Goal: Task Accomplishment & Management: Manage account settings

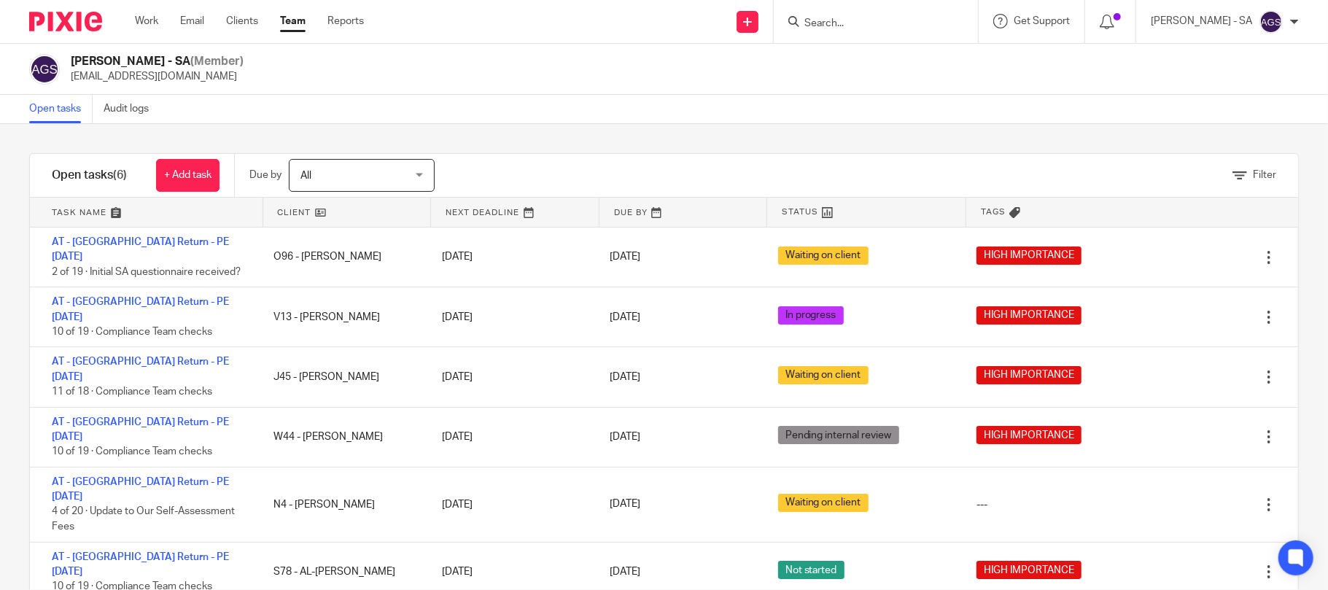
click at [52, 552] on link "AT - [GEOGRAPHIC_DATA] Return - PE [DATE]" at bounding box center [140, 564] width 177 height 25
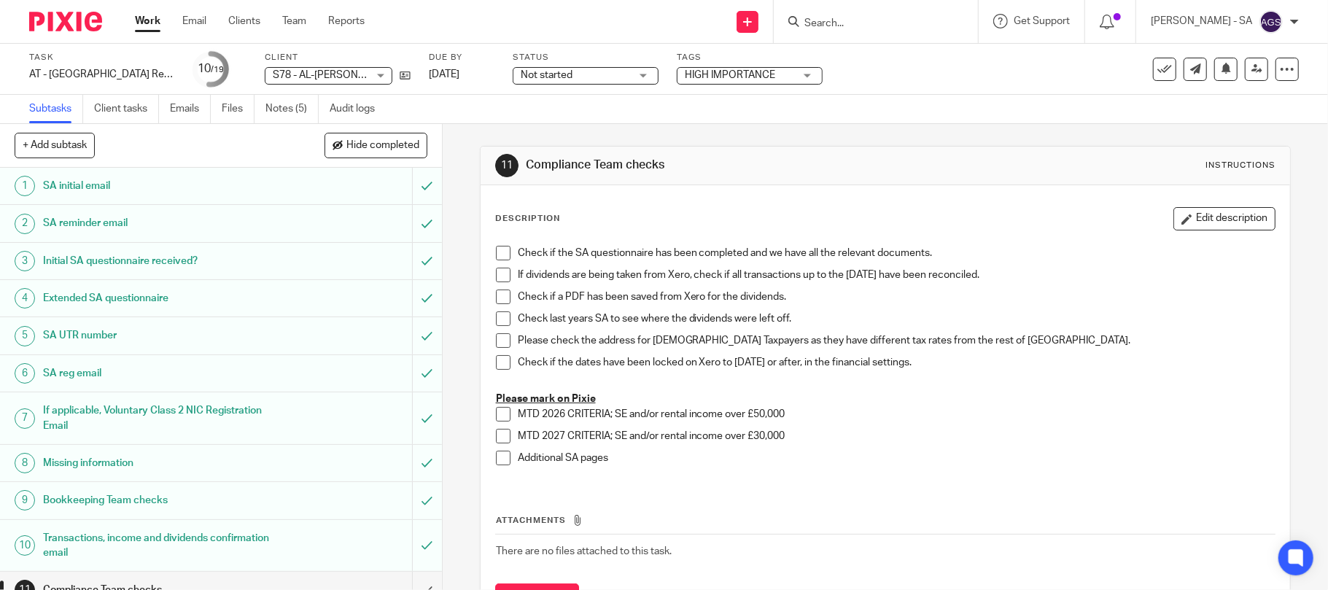
click at [984, 66] on div "Task AT - [GEOGRAPHIC_DATA] Return - PE [DATE] Save AT - [GEOGRAPHIC_DATA] Retu…" at bounding box center [558, 69] width 1058 height 35
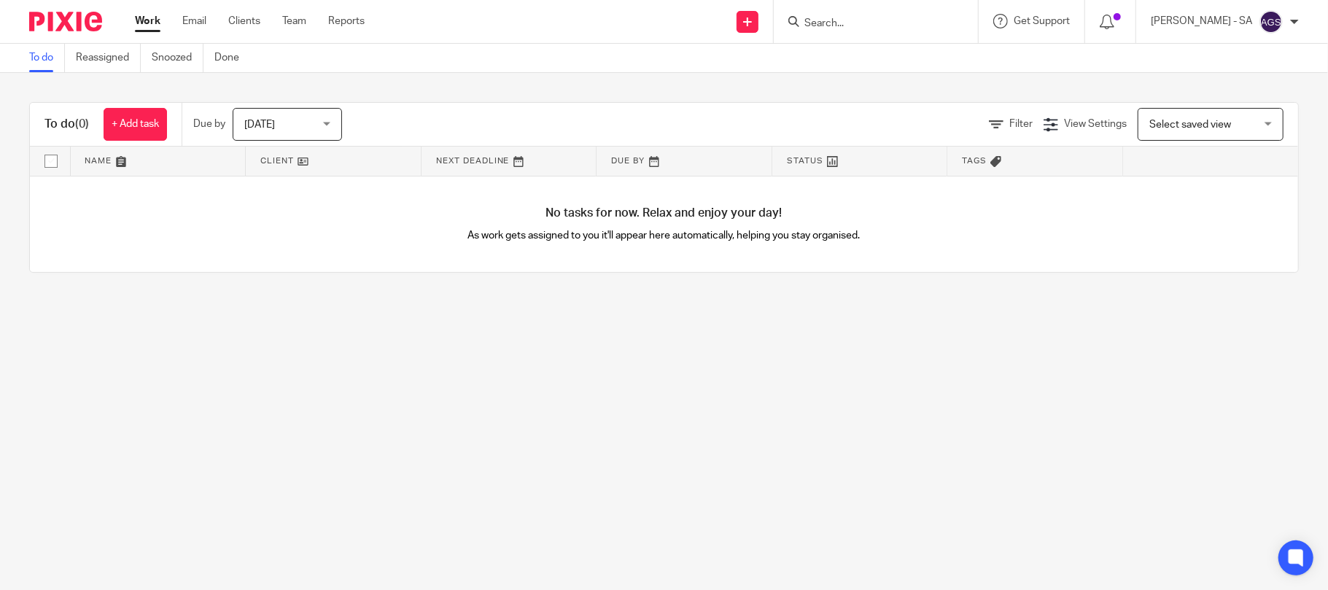
click at [876, 27] on input "Search" at bounding box center [868, 23] width 131 height 13
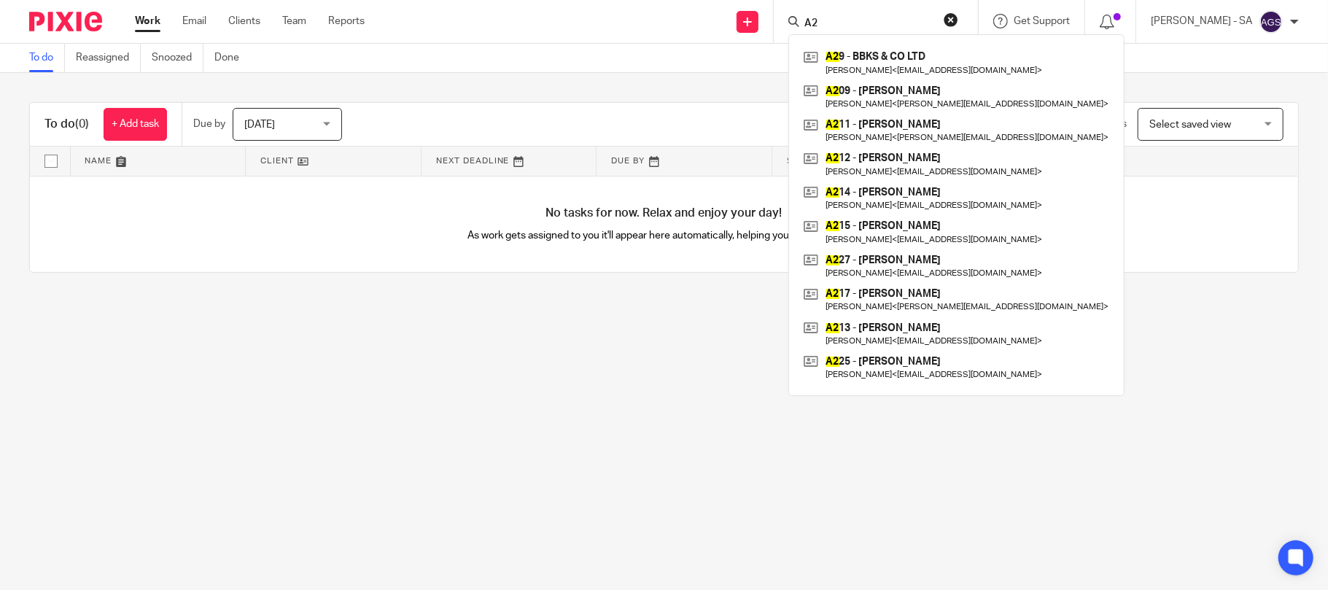
type input "A20"
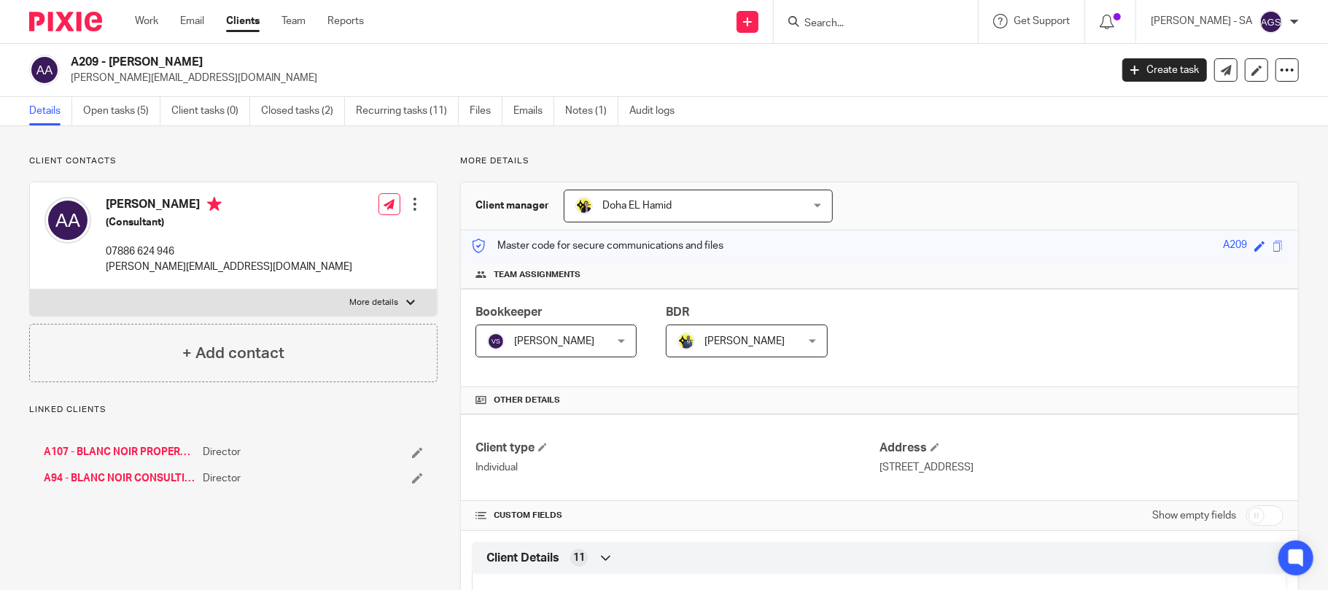
click at [136, 111] on link "Open tasks (5)" at bounding box center [121, 111] width 77 height 28
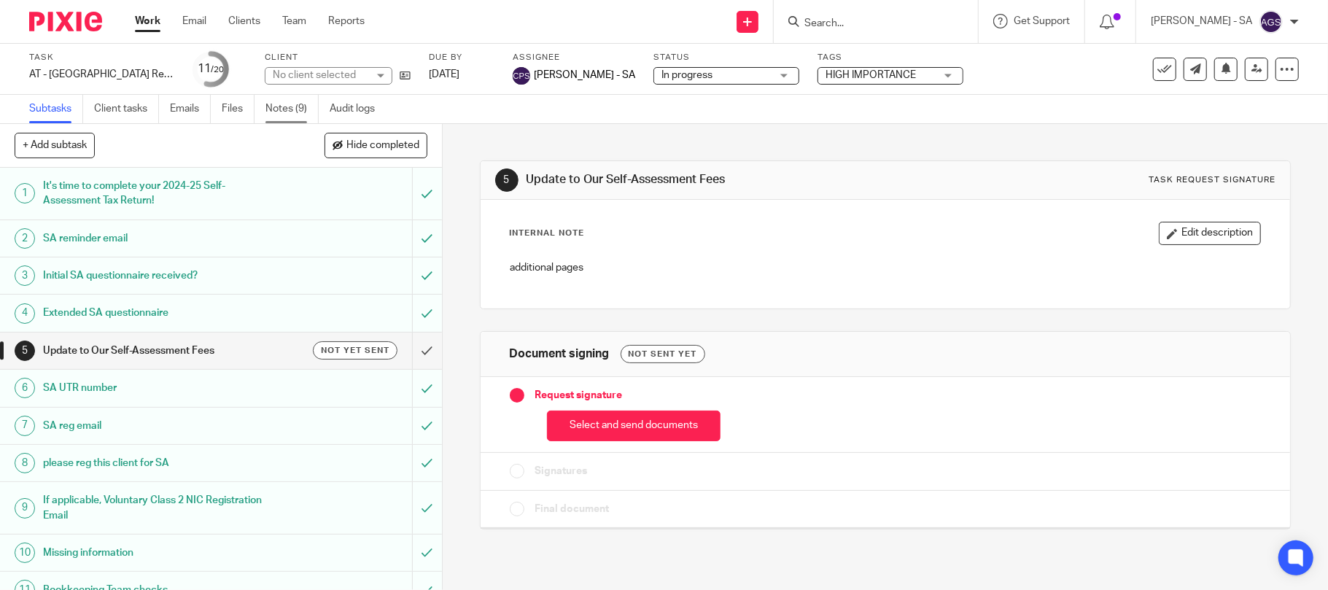
click at [301, 105] on link "Notes (9)" at bounding box center [291, 109] width 53 height 28
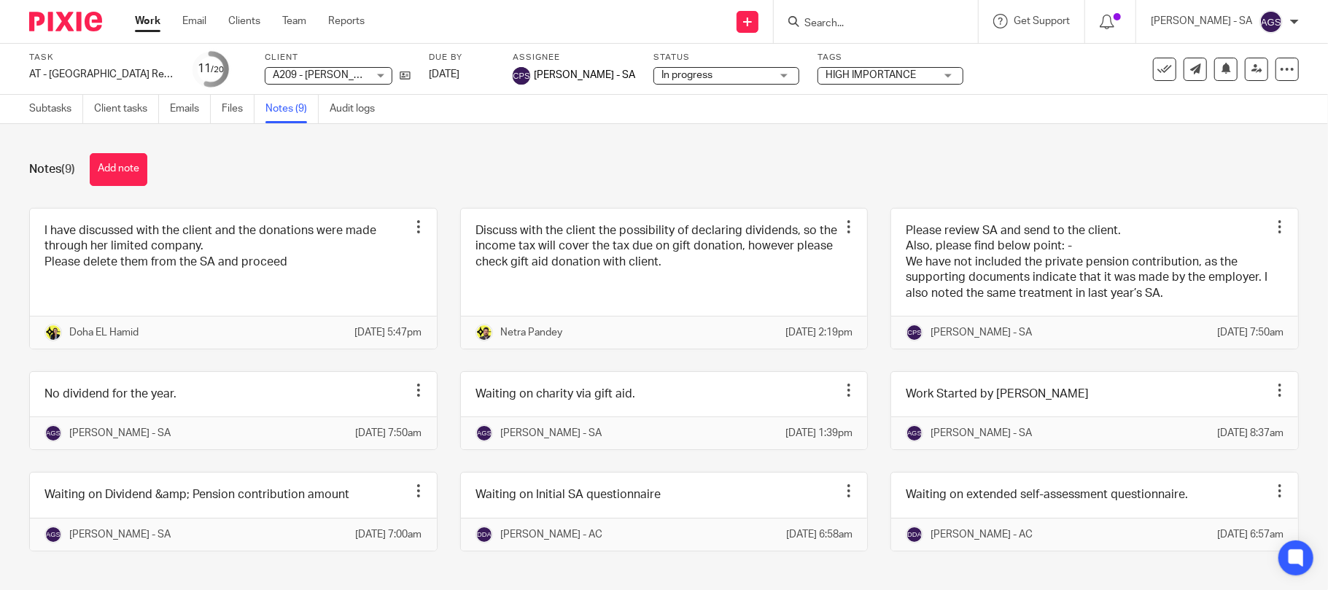
click at [859, 20] on input "Search" at bounding box center [868, 23] width 131 height 13
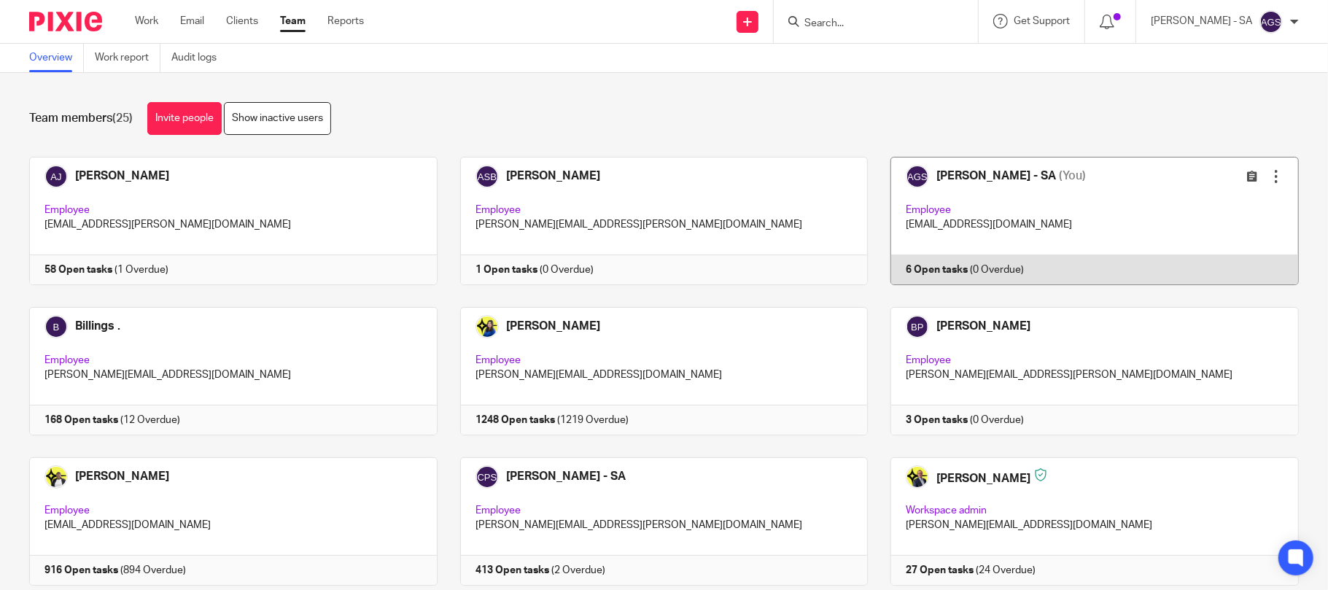
click at [963, 233] on link at bounding box center [1083, 221] width 431 height 128
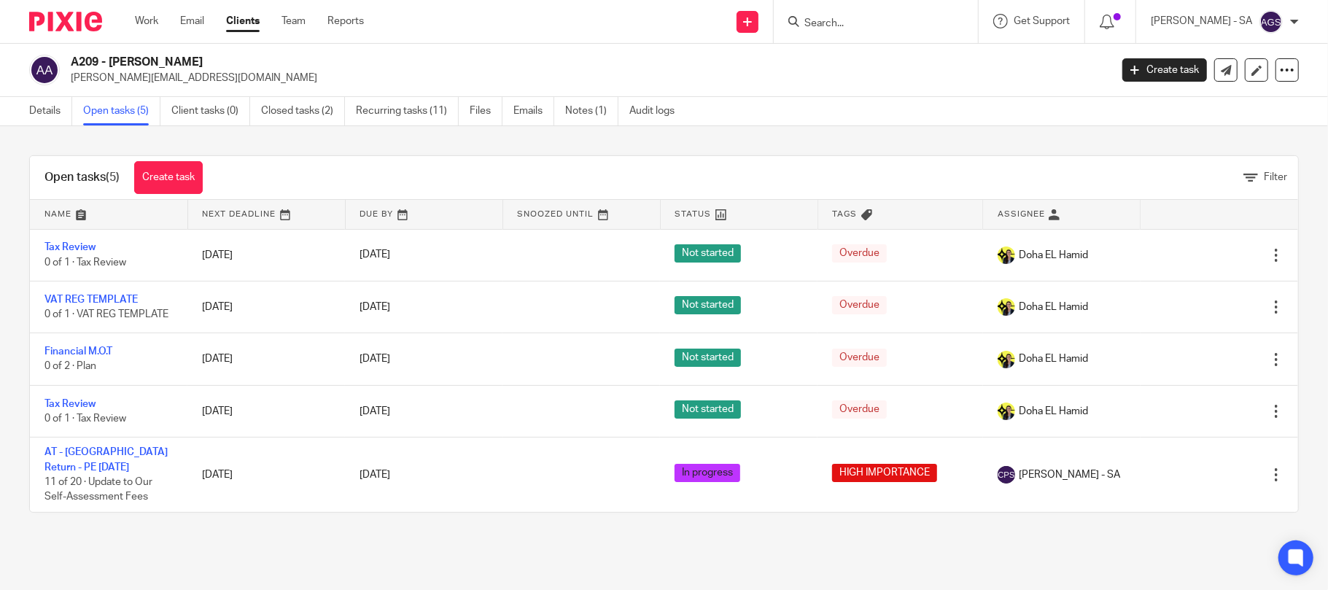
click at [846, 19] on input "Search" at bounding box center [868, 23] width 131 height 13
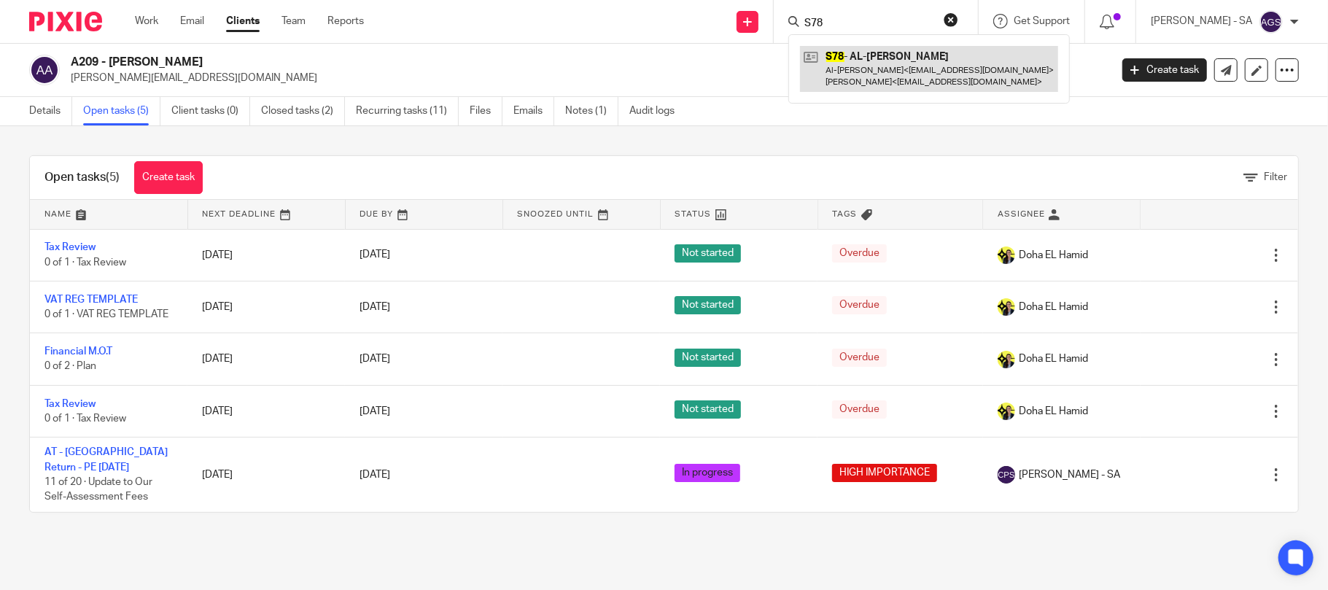
type input "S78"
click at [917, 80] on link at bounding box center [929, 68] width 258 height 45
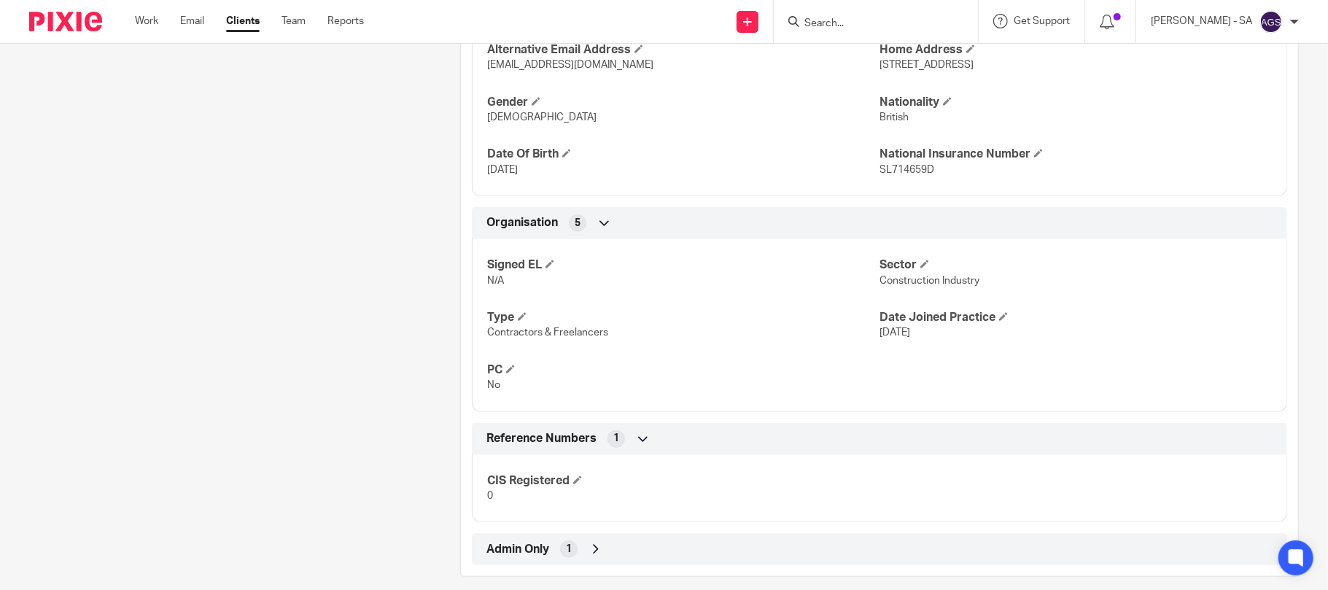
scroll to position [727, 0]
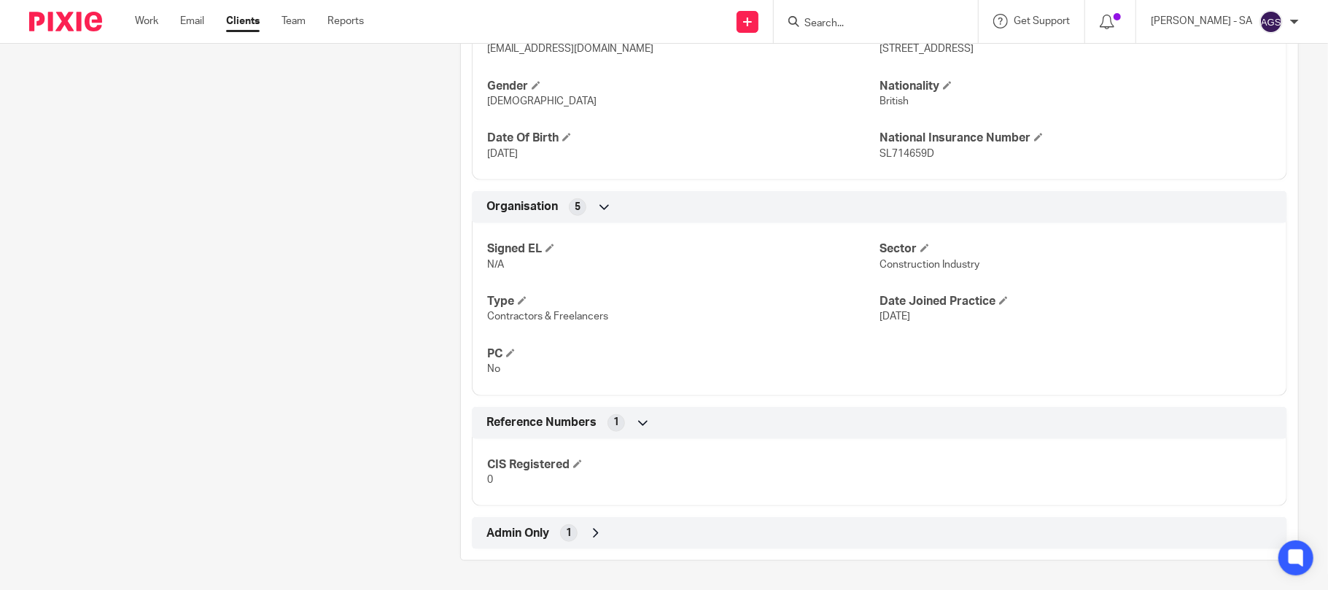
click at [577, 534] on div "Admin Only 1" at bounding box center [879, 533] width 793 height 25
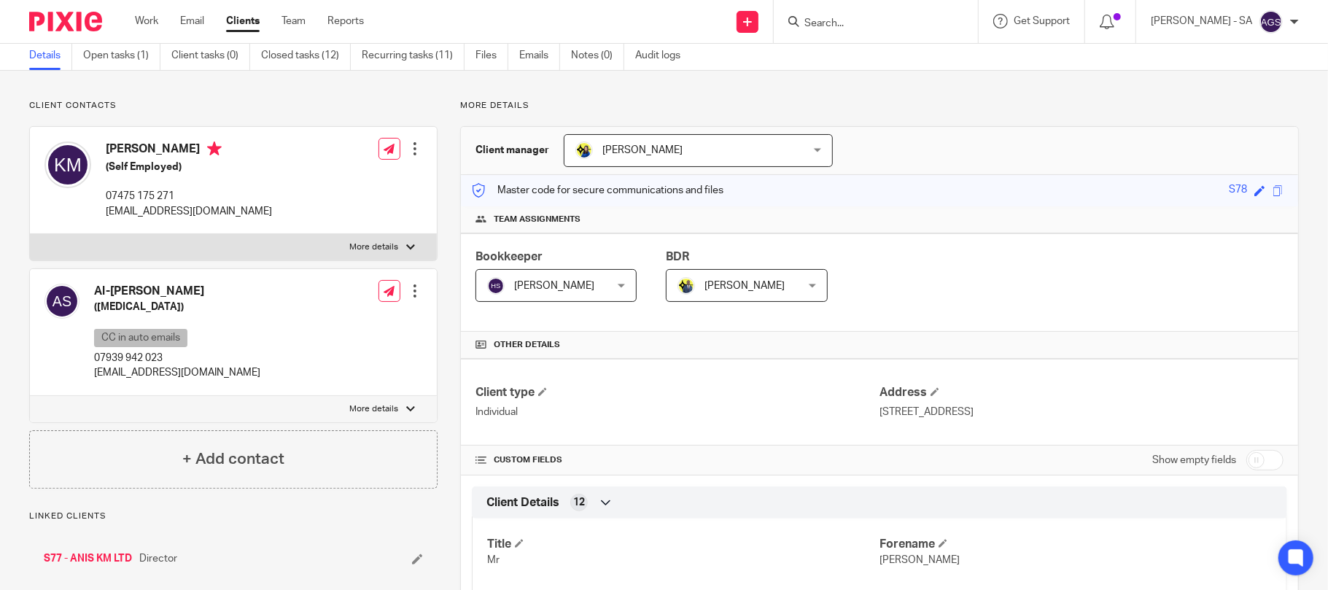
scroll to position [0, 0]
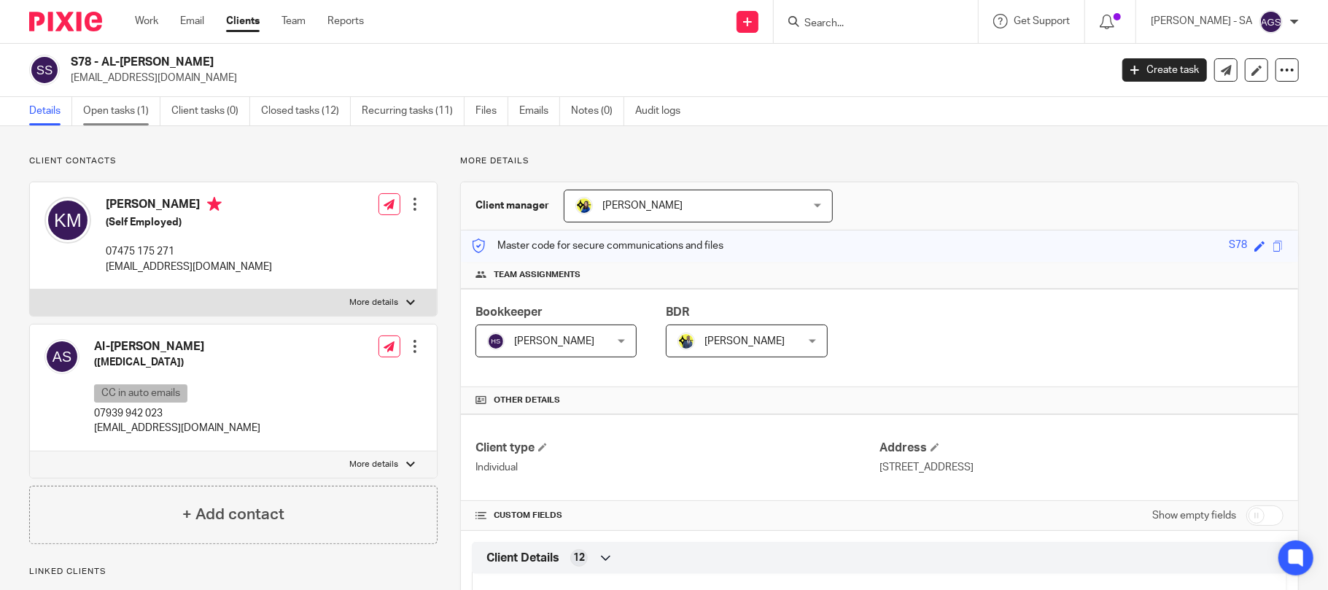
click at [144, 112] on link "Open tasks (1)" at bounding box center [121, 111] width 77 height 28
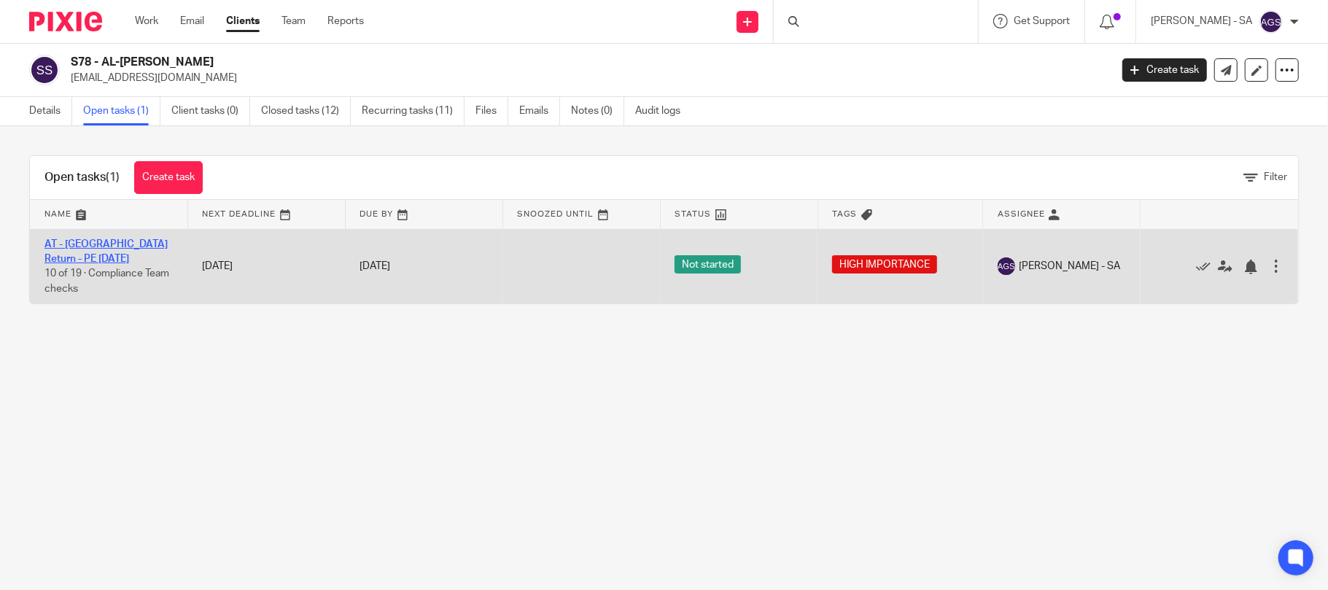
click at [109, 244] on link "AT - [GEOGRAPHIC_DATA] Return - PE [DATE]" at bounding box center [105, 251] width 123 height 25
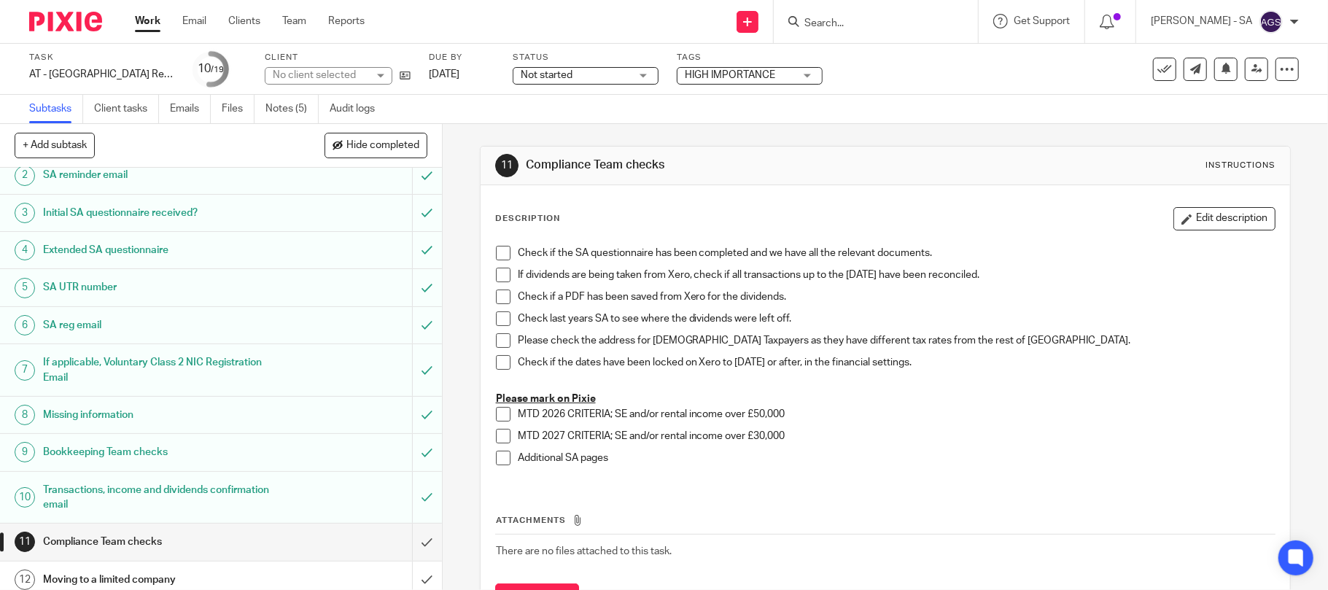
scroll to position [47, 0]
click at [296, 112] on link "Notes (5)" at bounding box center [291, 109] width 53 height 28
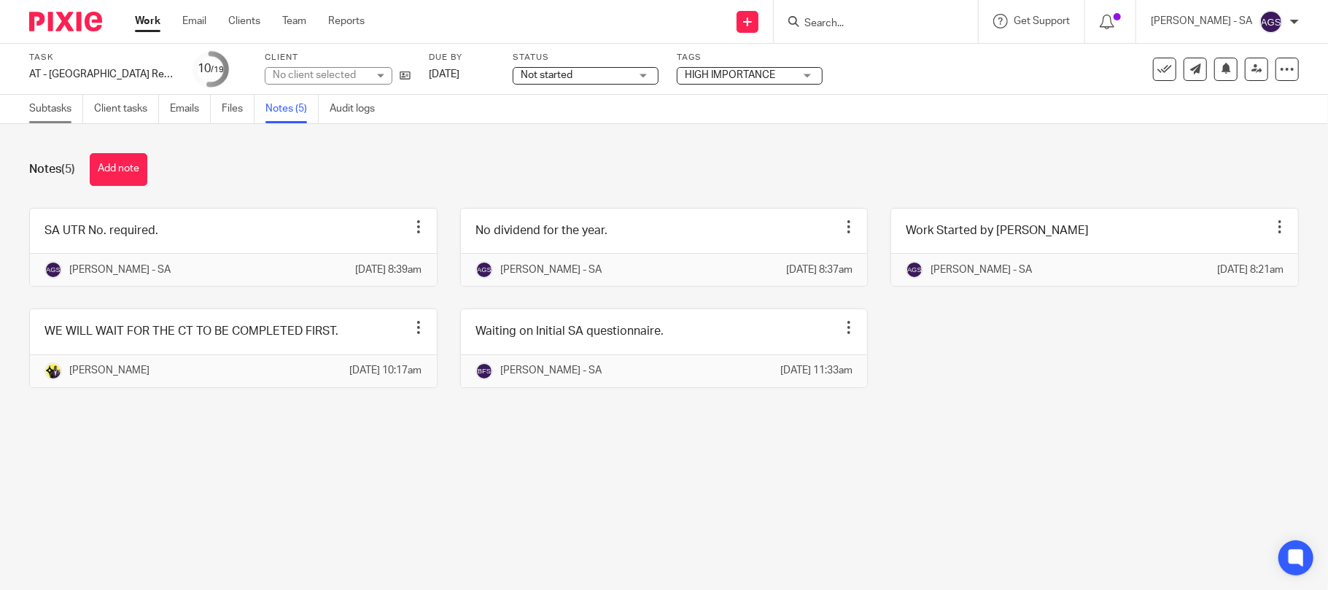
click at [54, 105] on link "Subtasks" at bounding box center [56, 109] width 54 height 28
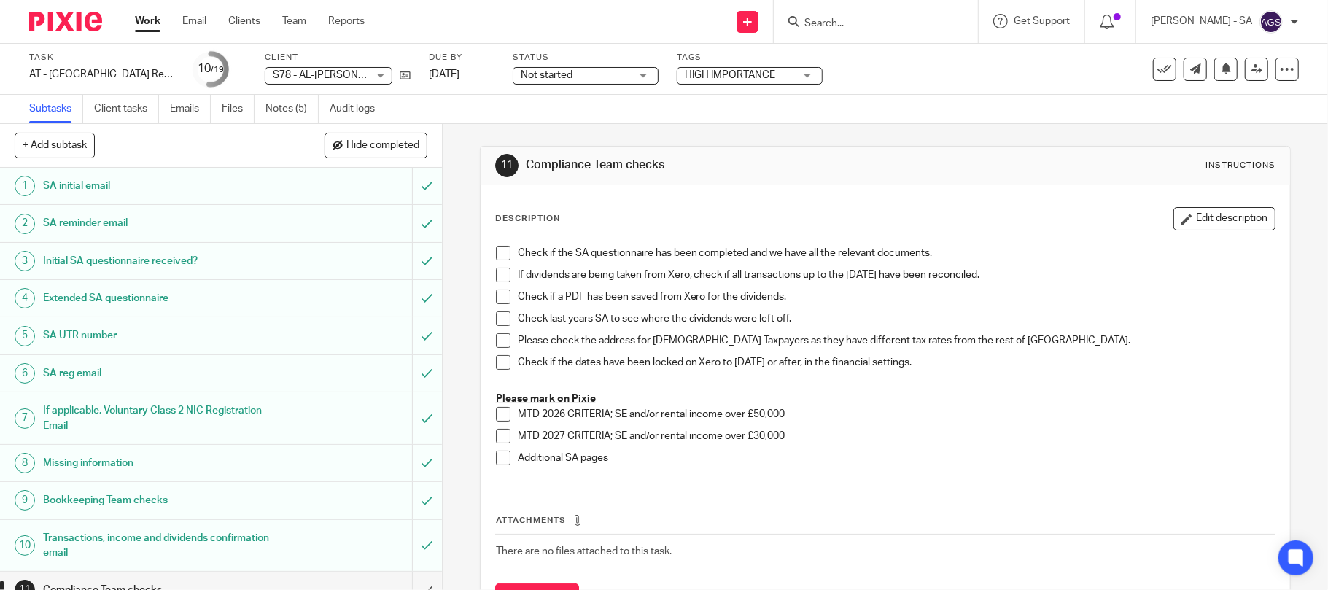
click at [187, 331] on h1 "SA UTR number" at bounding box center [161, 335] width 236 height 22
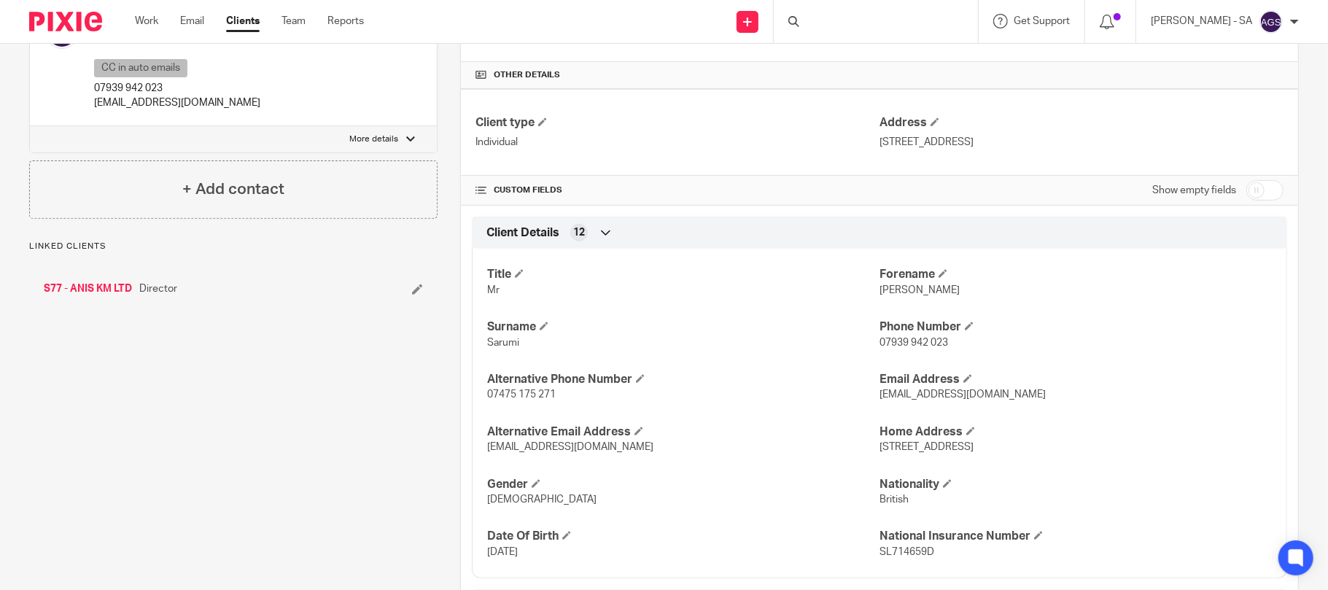
scroll to position [292, 0]
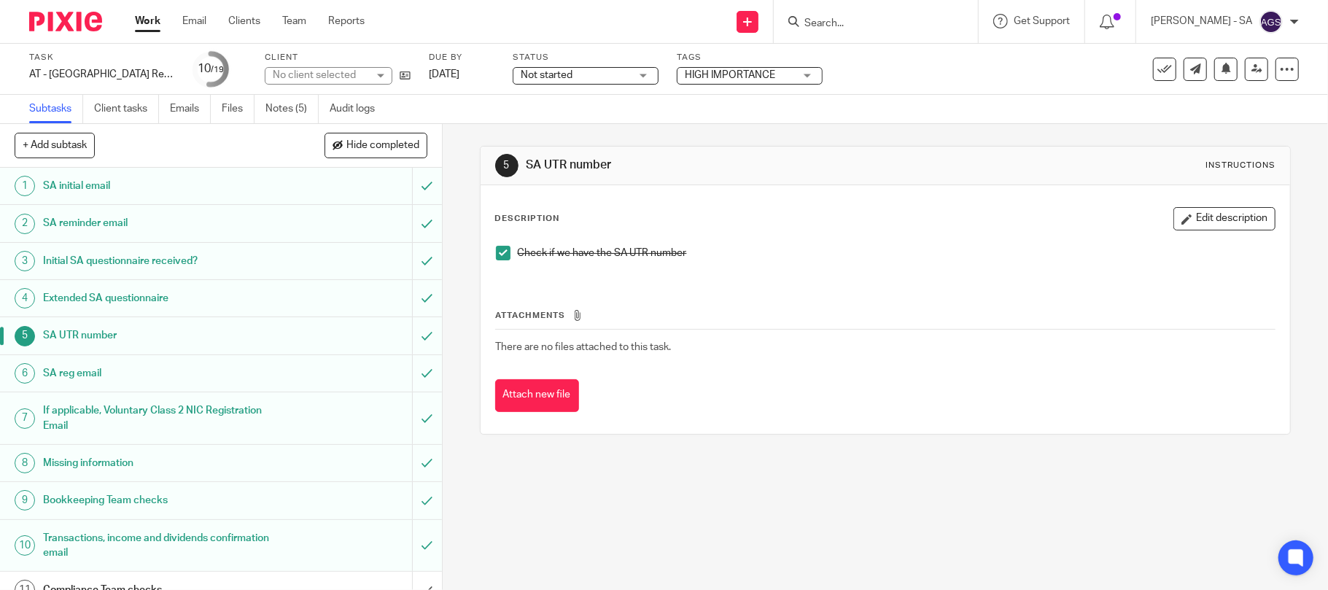
click at [499, 254] on span at bounding box center [503, 253] width 15 height 15
click at [169, 371] on h1 "SA reg email" at bounding box center [161, 373] width 236 height 22
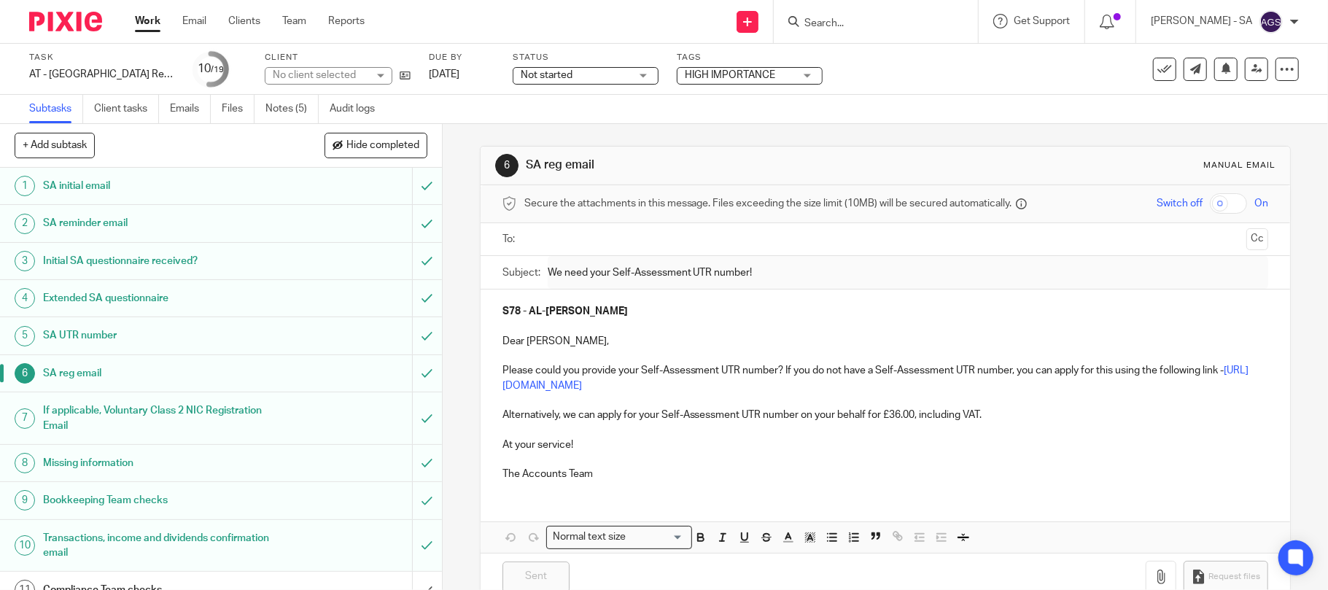
scroll to position [97, 0]
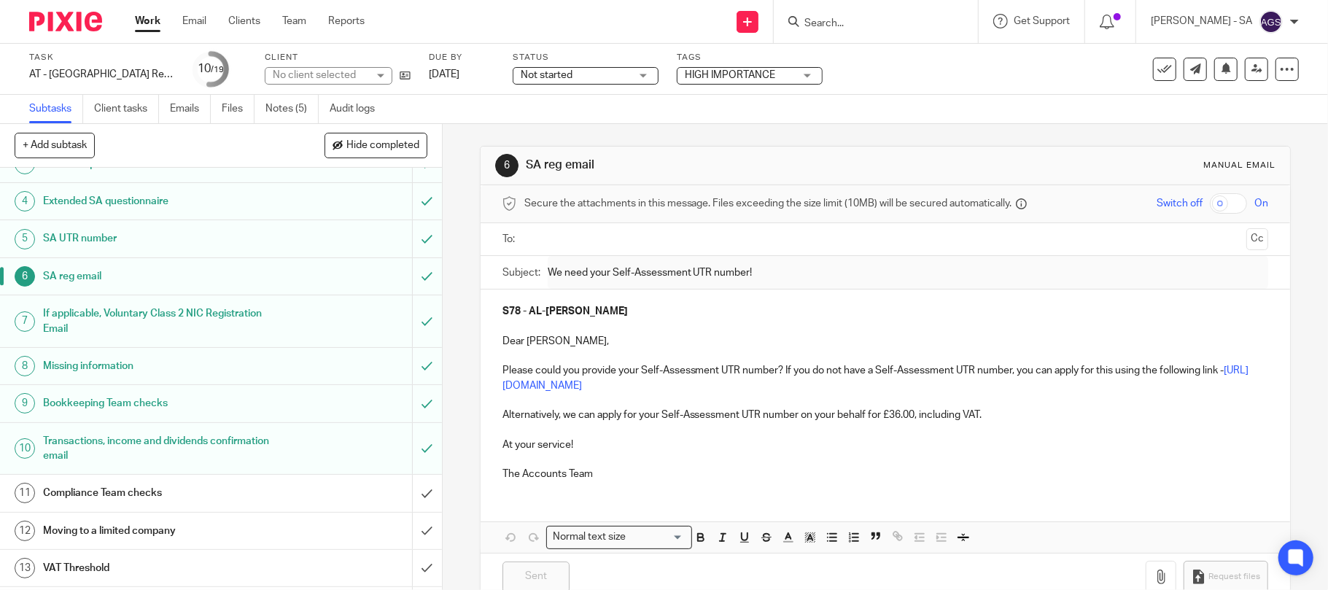
click at [217, 325] on h1 "If applicable, Voluntary Class 2 NIC Registration Email" at bounding box center [161, 321] width 236 height 37
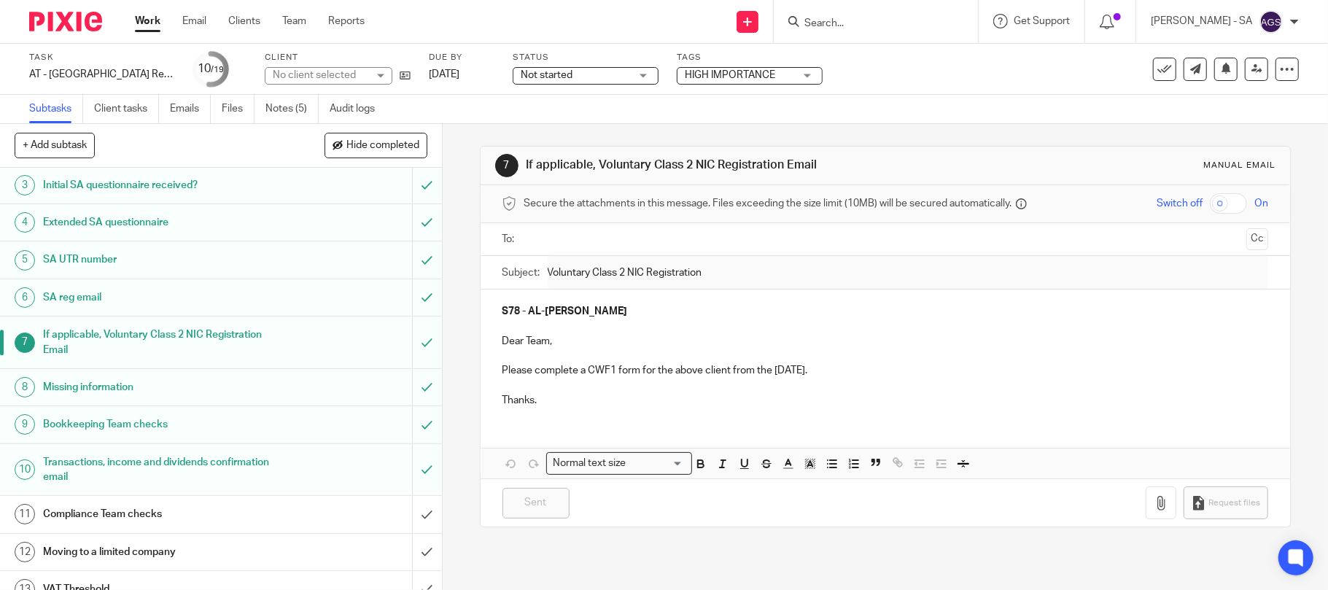
scroll to position [97, 0]
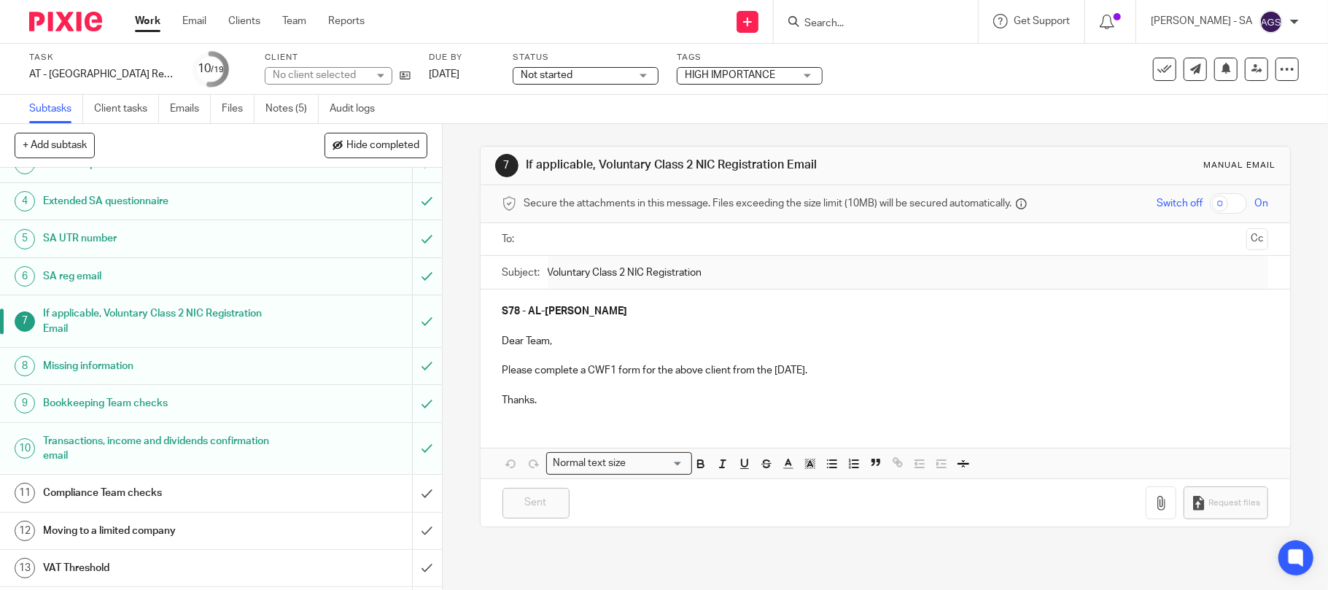
click at [219, 368] on h1 "Missing information" at bounding box center [161, 366] width 236 height 22
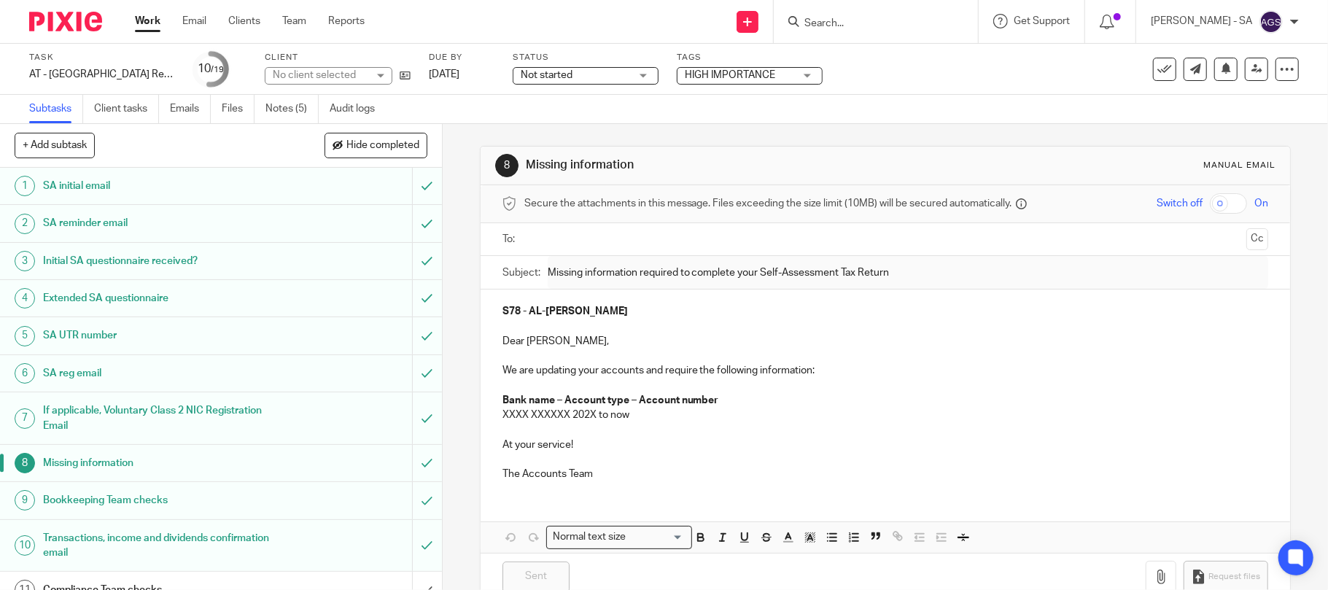
scroll to position [97, 0]
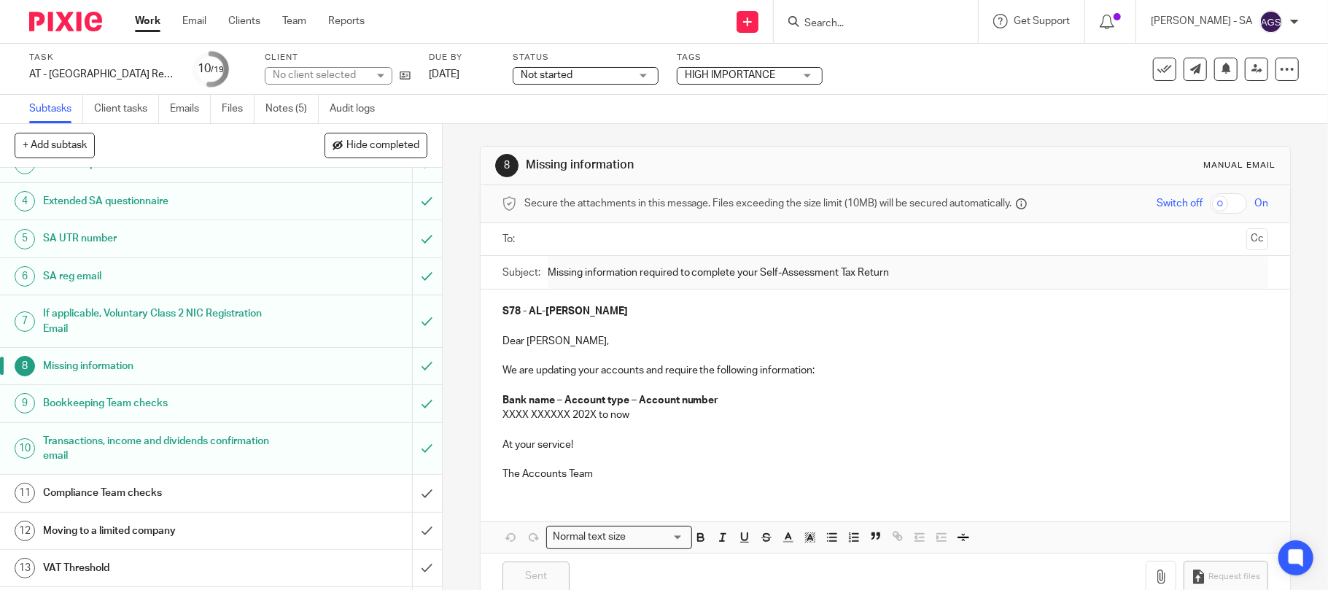
click at [200, 402] on h1 "Bookkeeping Team checks" at bounding box center [161, 403] width 236 height 22
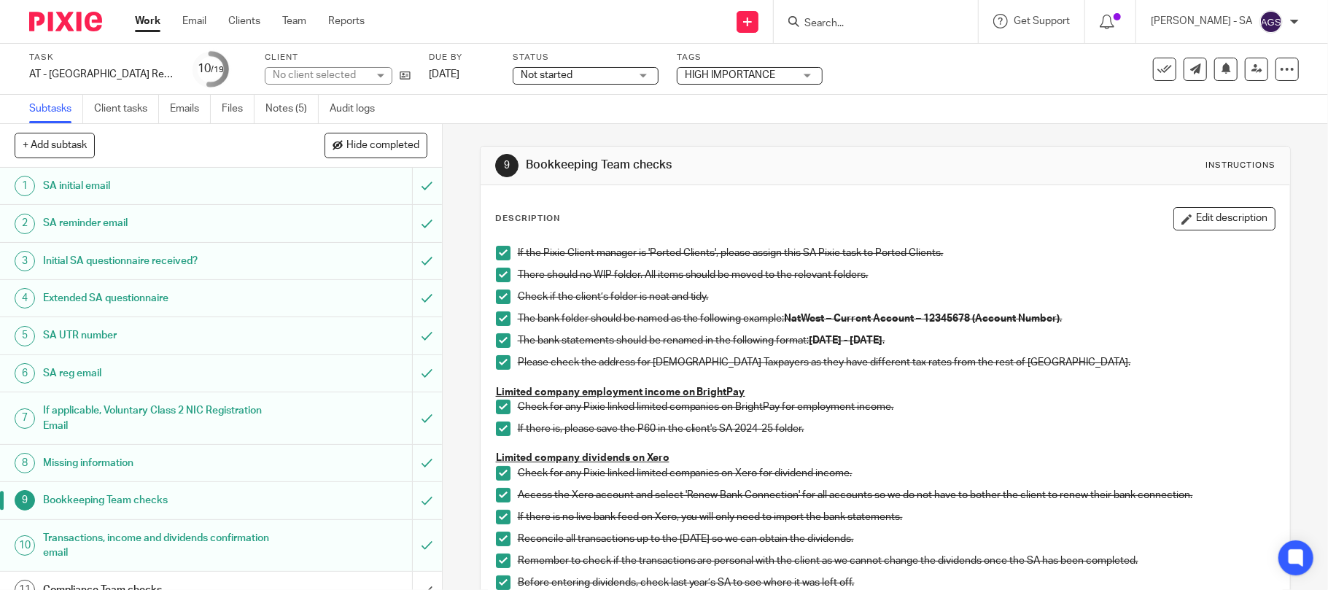
click at [496, 254] on span at bounding box center [503, 253] width 15 height 15
drag, startPoint x: 493, startPoint y: 274, endPoint x: 494, endPoint y: 283, distance: 8.8
click at [496, 275] on span at bounding box center [503, 275] width 15 height 15
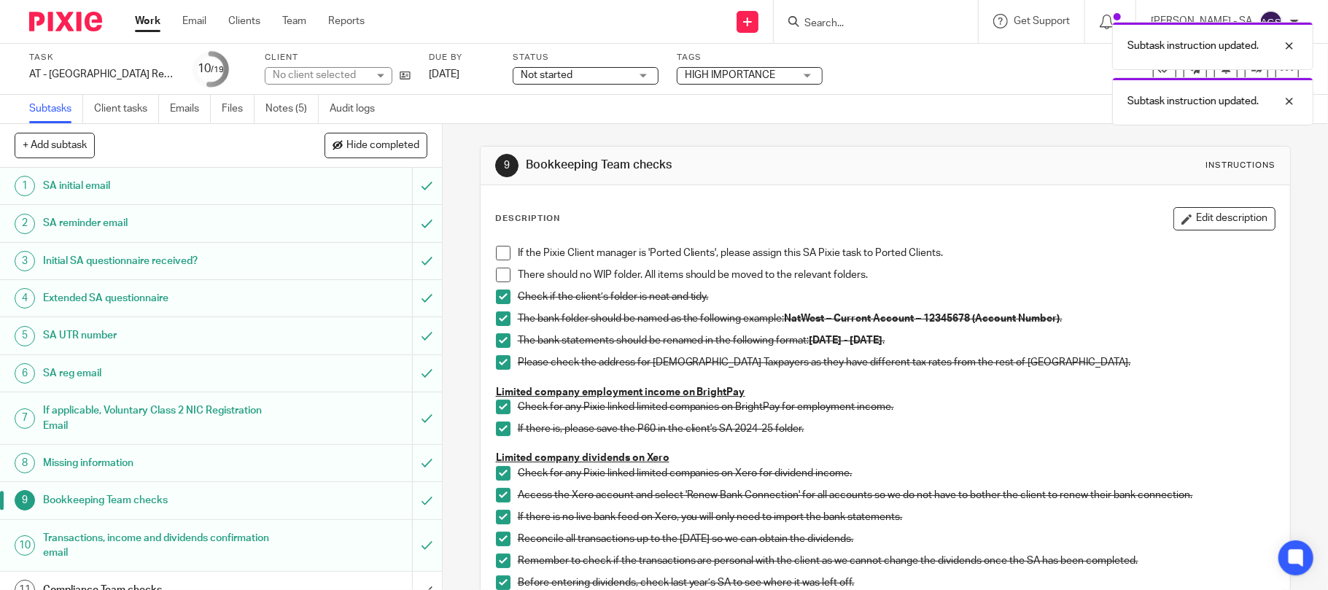
click at [497, 296] on span at bounding box center [503, 296] width 15 height 15
click at [497, 255] on span at bounding box center [503, 253] width 15 height 15
click at [497, 272] on span at bounding box center [503, 275] width 15 height 15
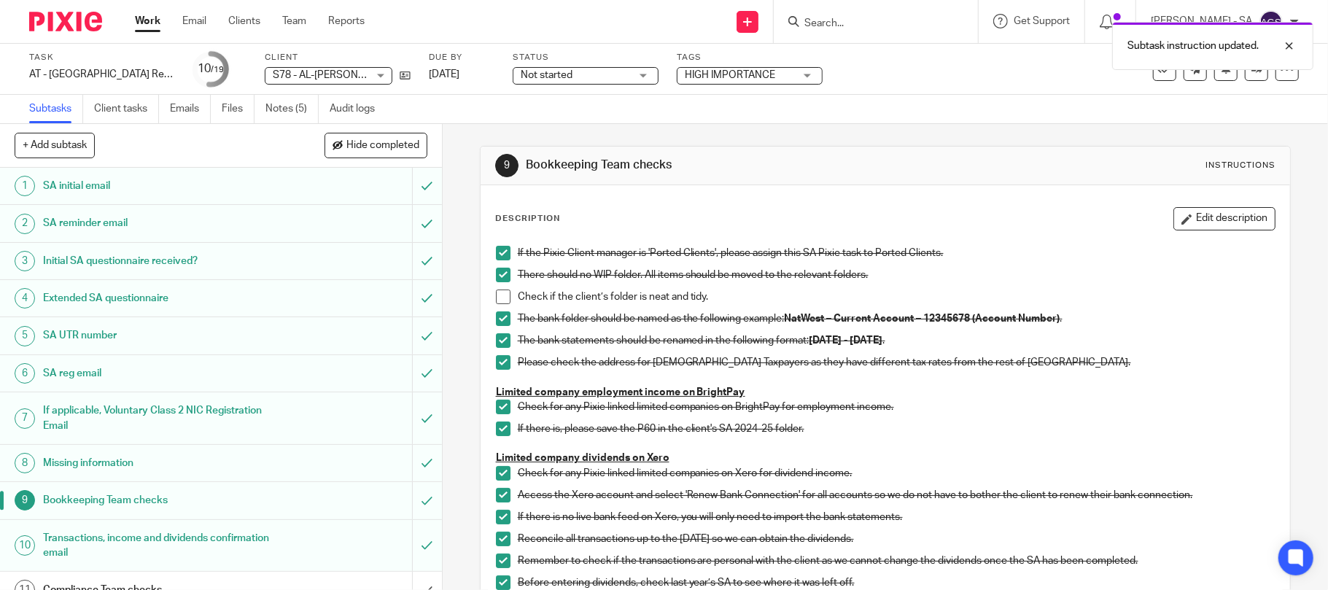
click at [500, 298] on span at bounding box center [503, 296] width 15 height 15
click at [496, 321] on span at bounding box center [503, 318] width 15 height 15
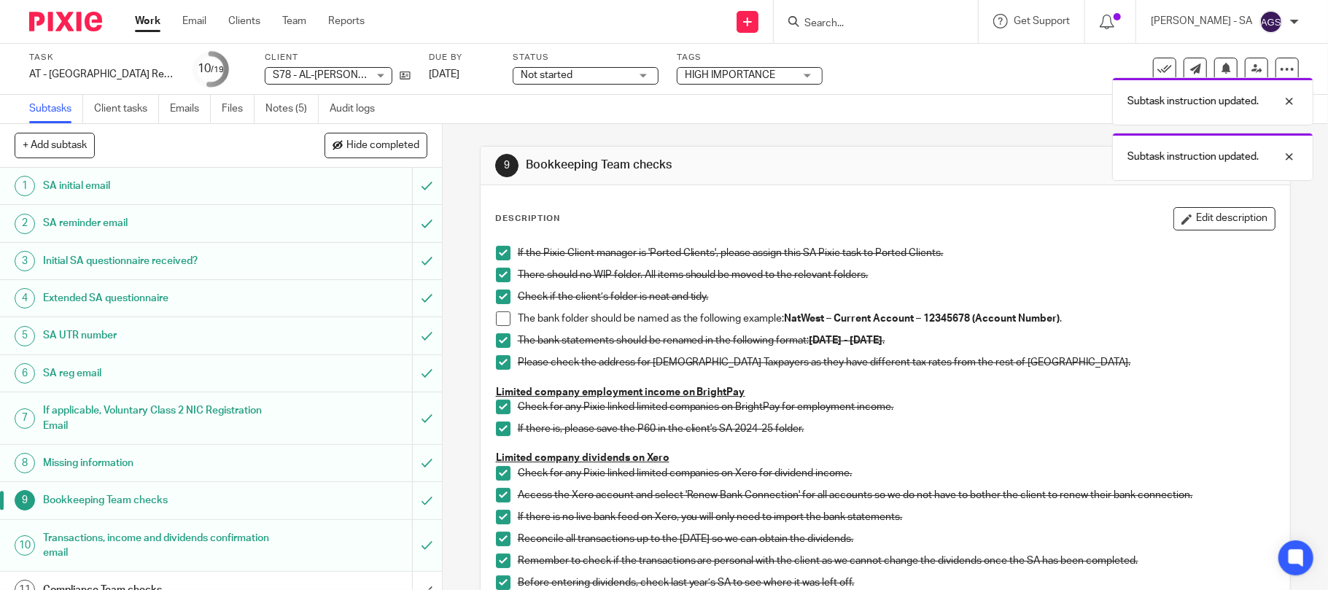
click at [496, 321] on span at bounding box center [503, 318] width 15 height 15
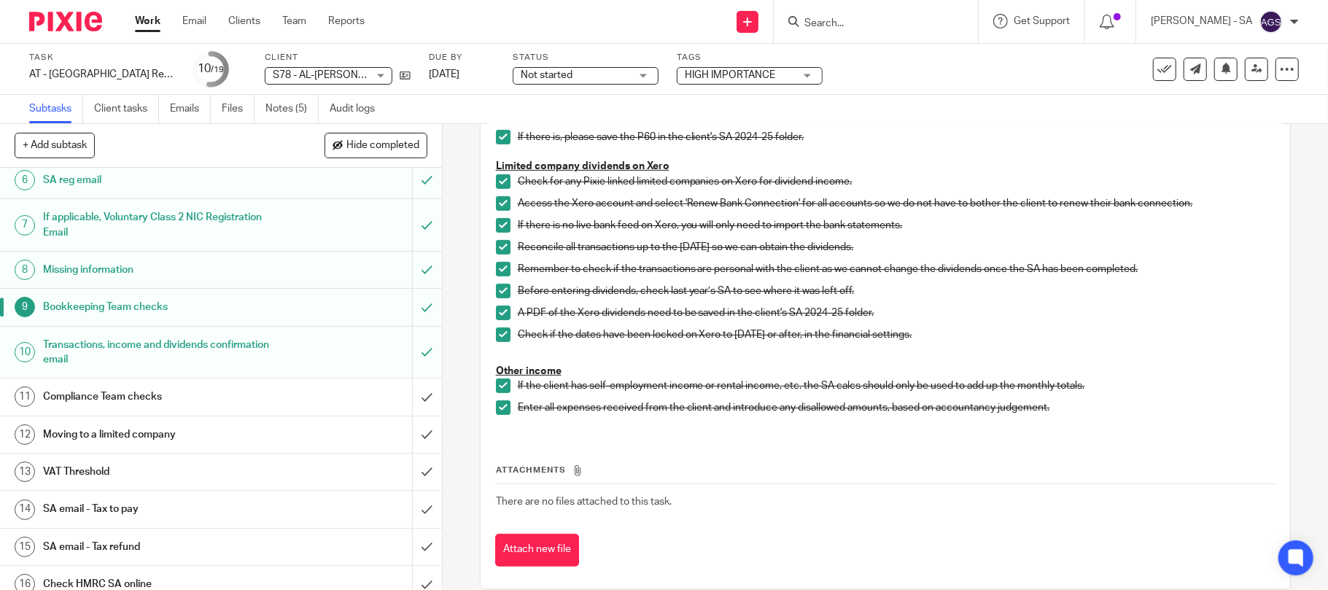
scroll to position [194, 0]
click at [109, 351] on h1 "Transactions, income and dividends confirmation email" at bounding box center [161, 351] width 236 height 37
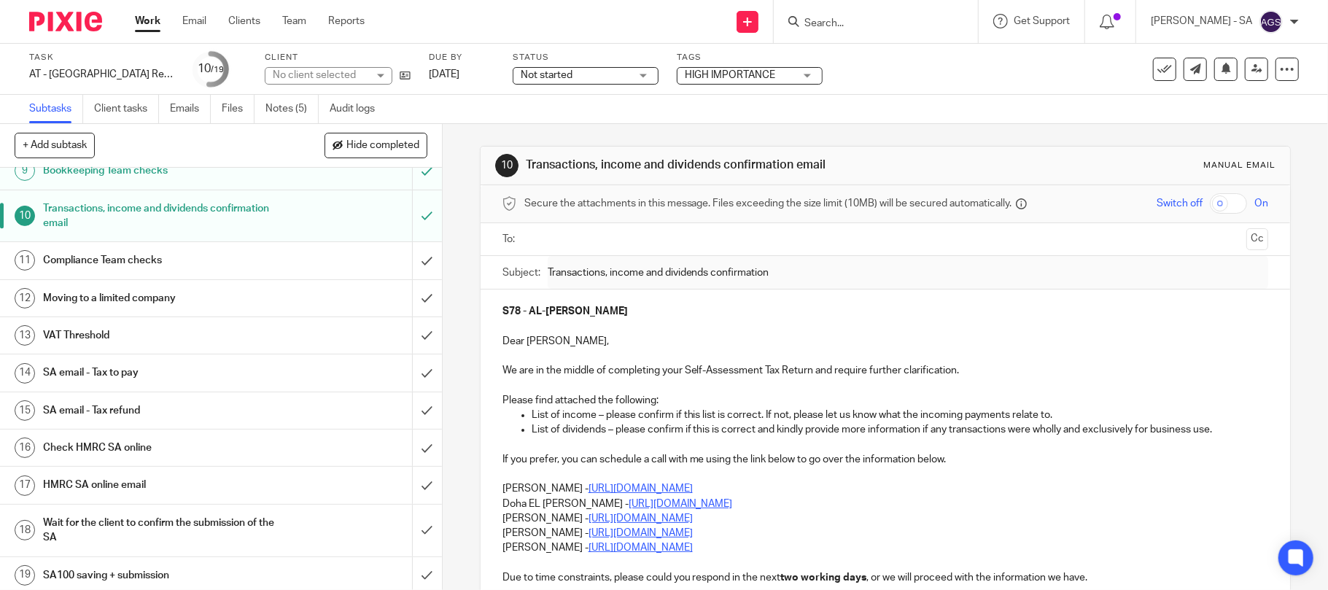
scroll to position [338, 0]
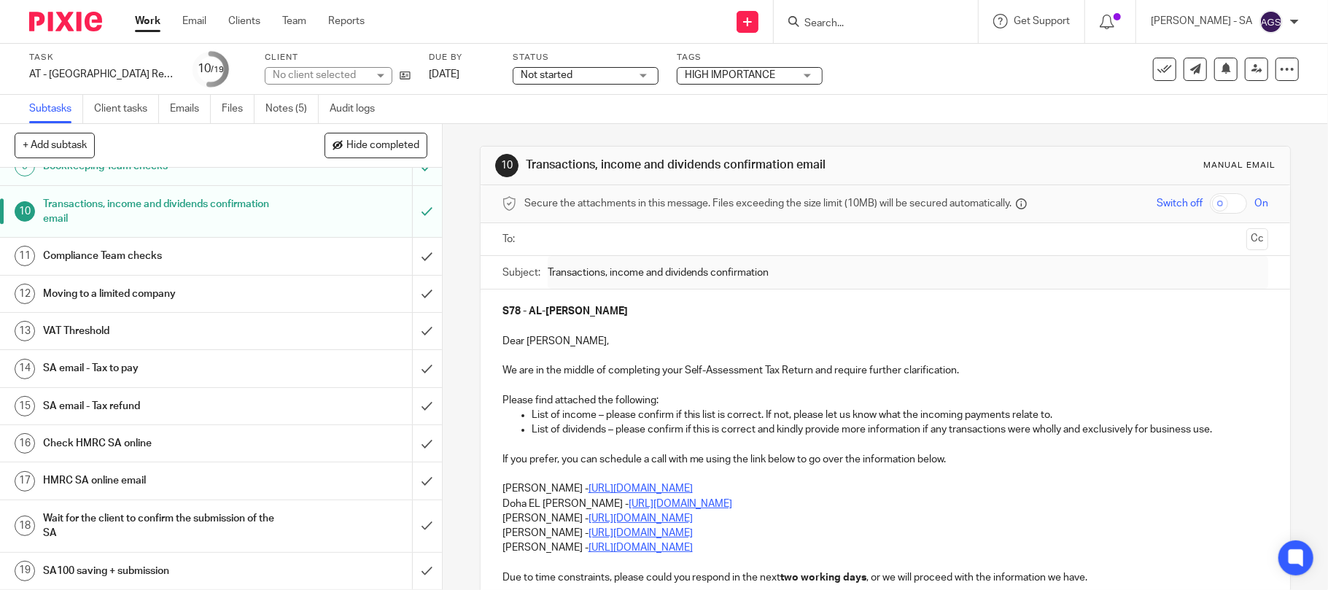
click at [144, 372] on h1 "SA email - Tax to pay" at bounding box center [161, 368] width 236 height 22
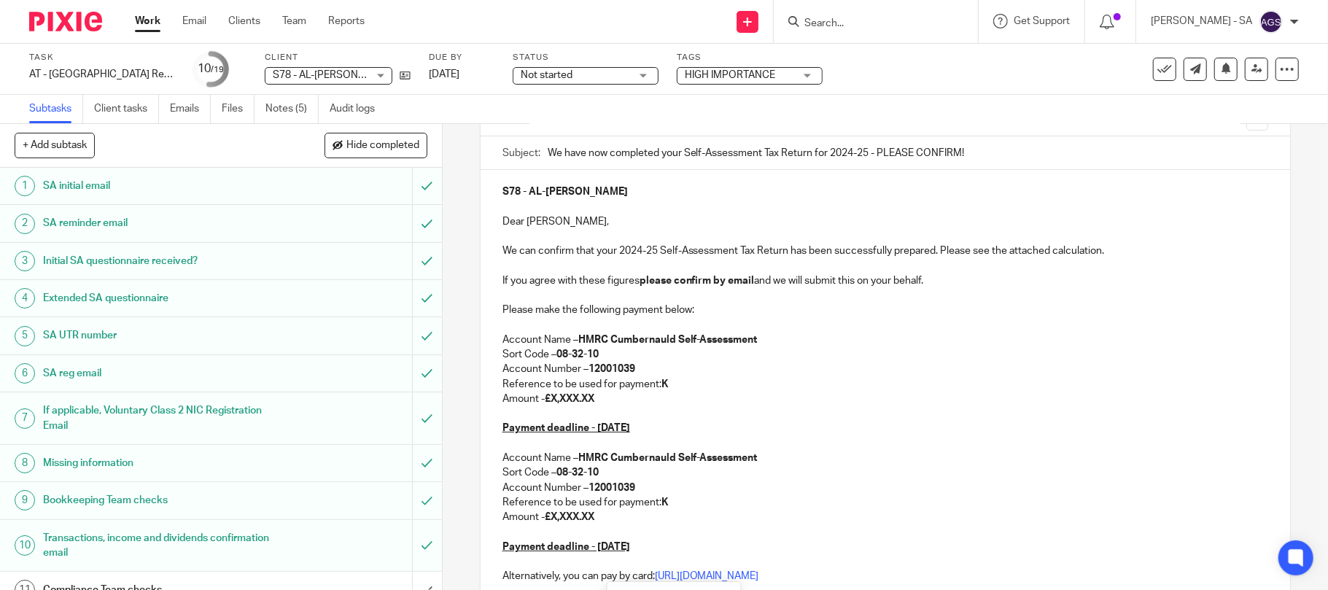
scroll to position [135, 0]
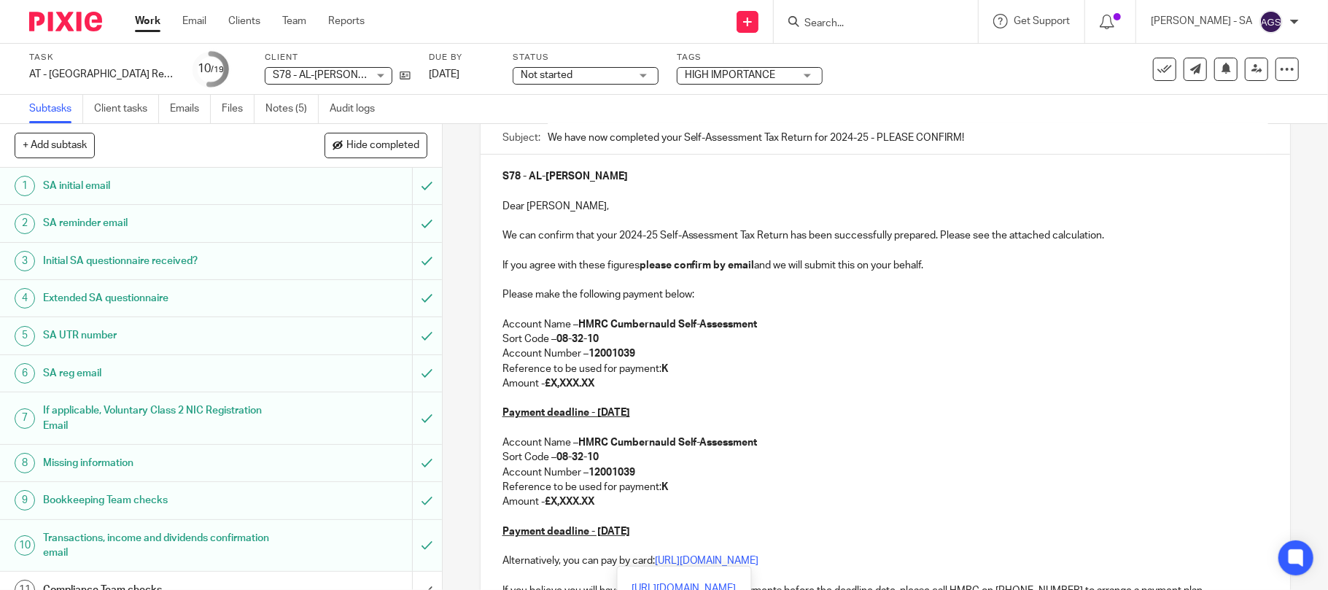
drag, startPoint x: 497, startPoint y: 341, endPoint x: 922, endPoint y: 556, distance: 476.1
click at [922, 556] on div "S78 - AL-AMEEN SARUMI Dear Al-Ameen, We can confirm that your 2024-25 Self-Asse…" at bounding box center [885, 426] width 810 height 542
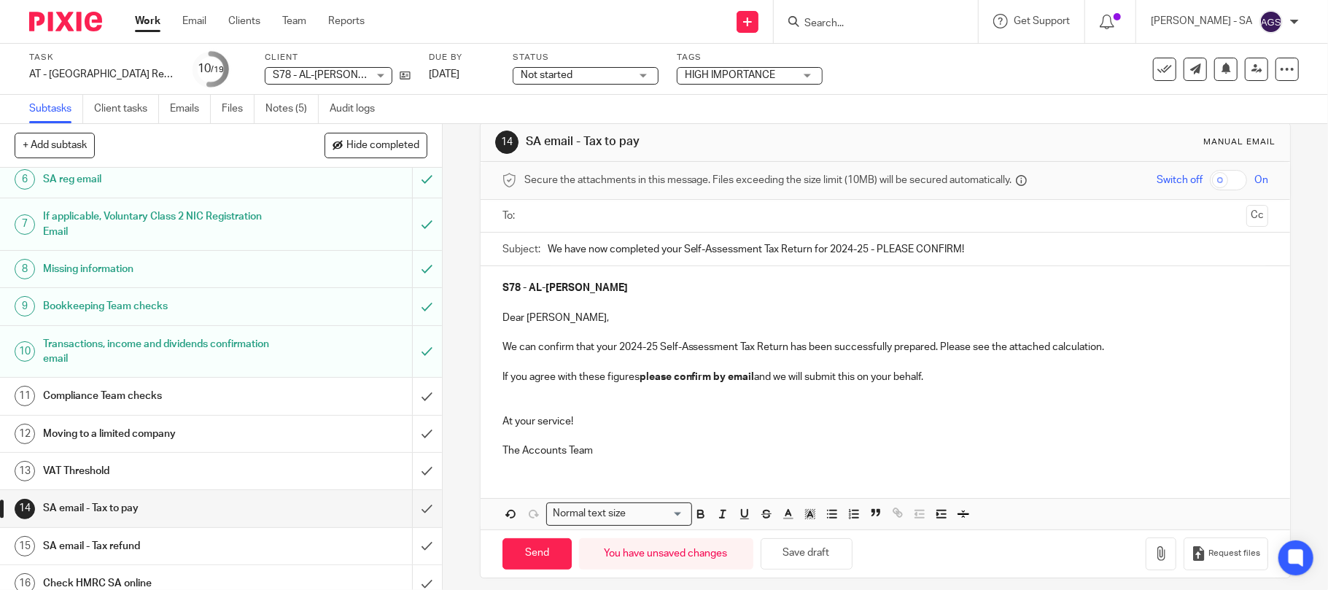
scroll to position [36, 0]
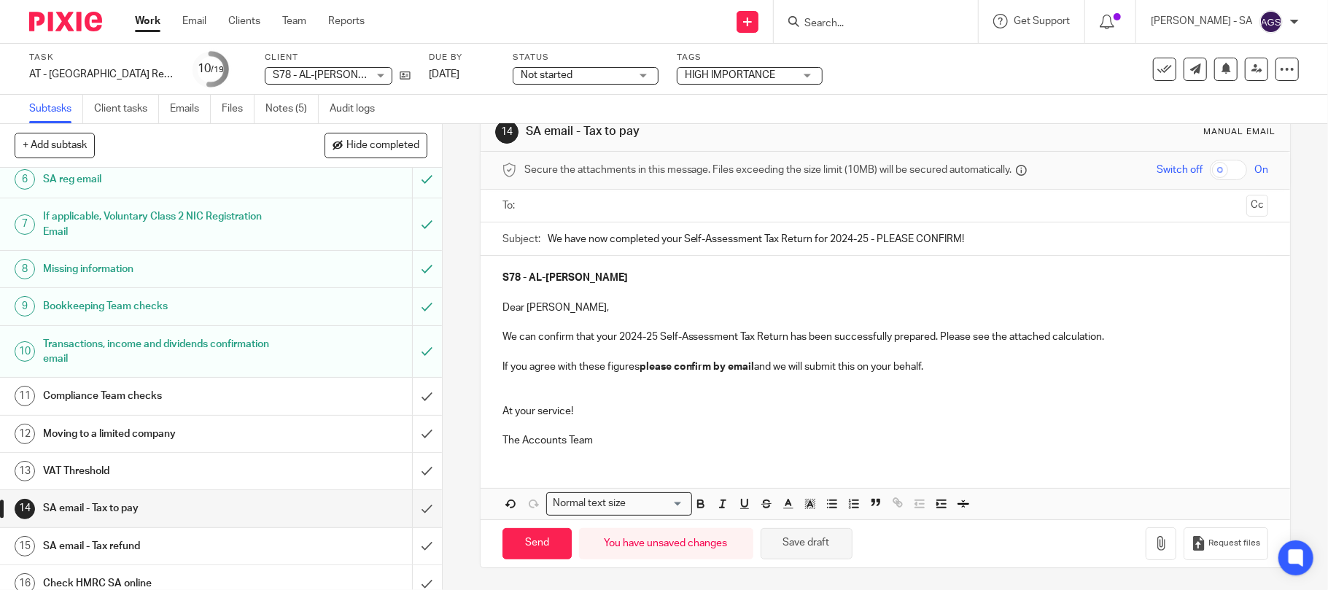
click at [788, 542] on button "Save draft" at bounding box center [806, 543] width 92 height 31
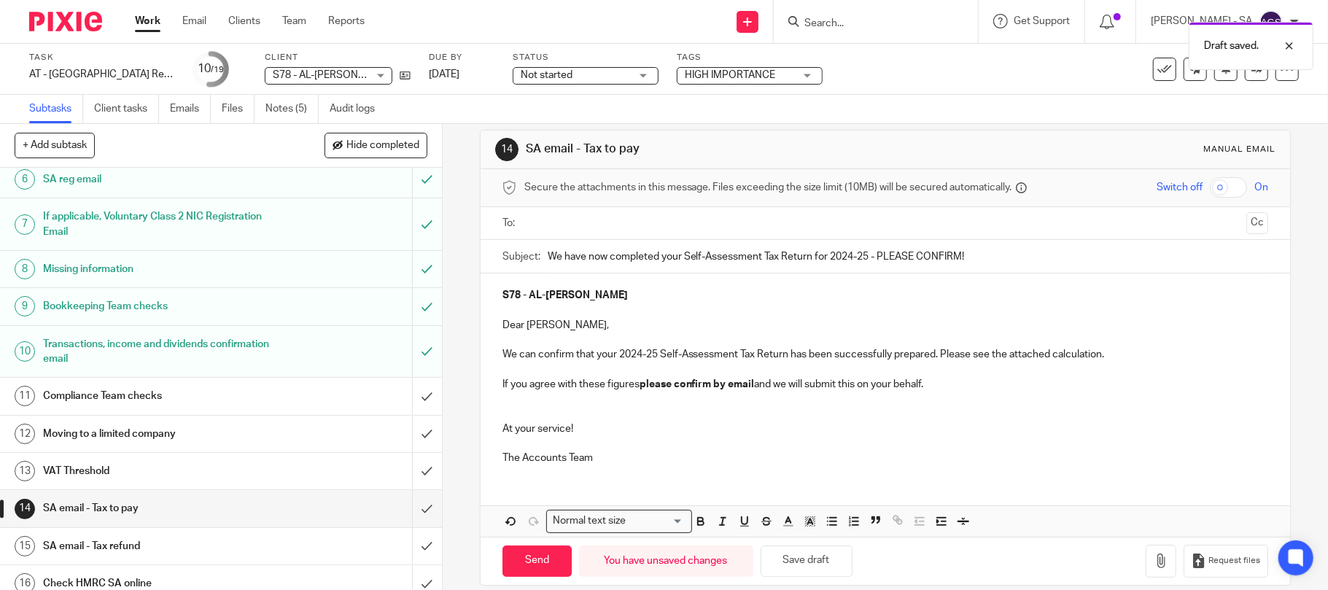
scroll to position [0, 0]
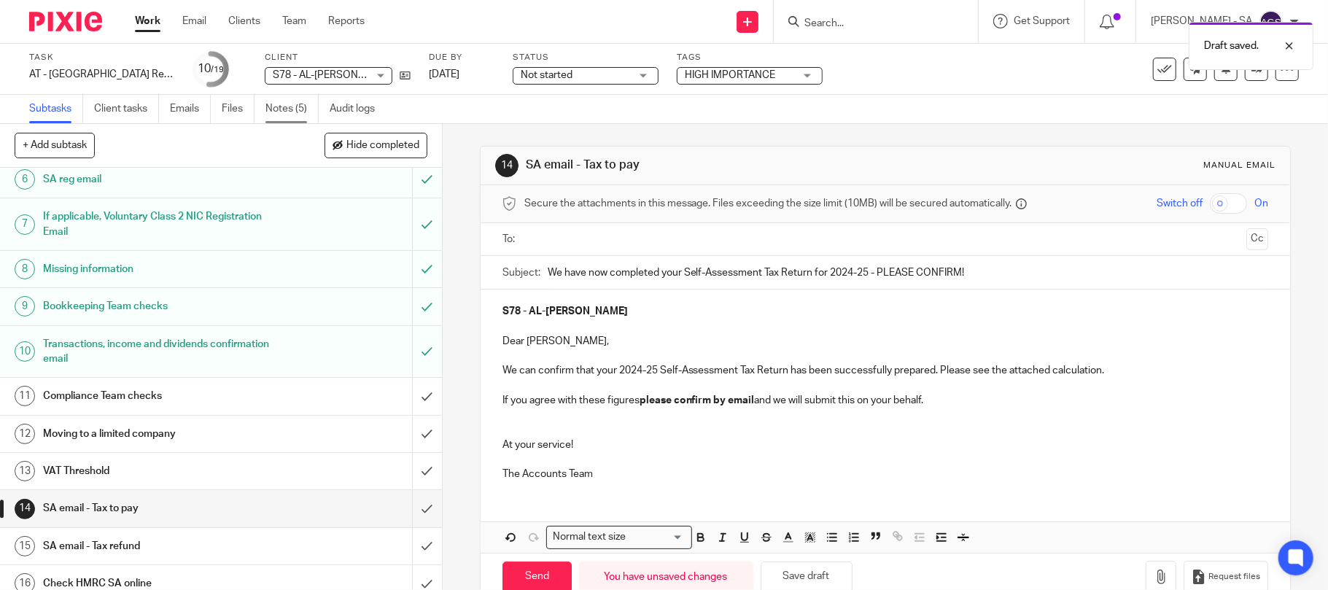
click at [306, 103] on link "Notes (5)" at bounding box center [291, 109] width 53 height 28
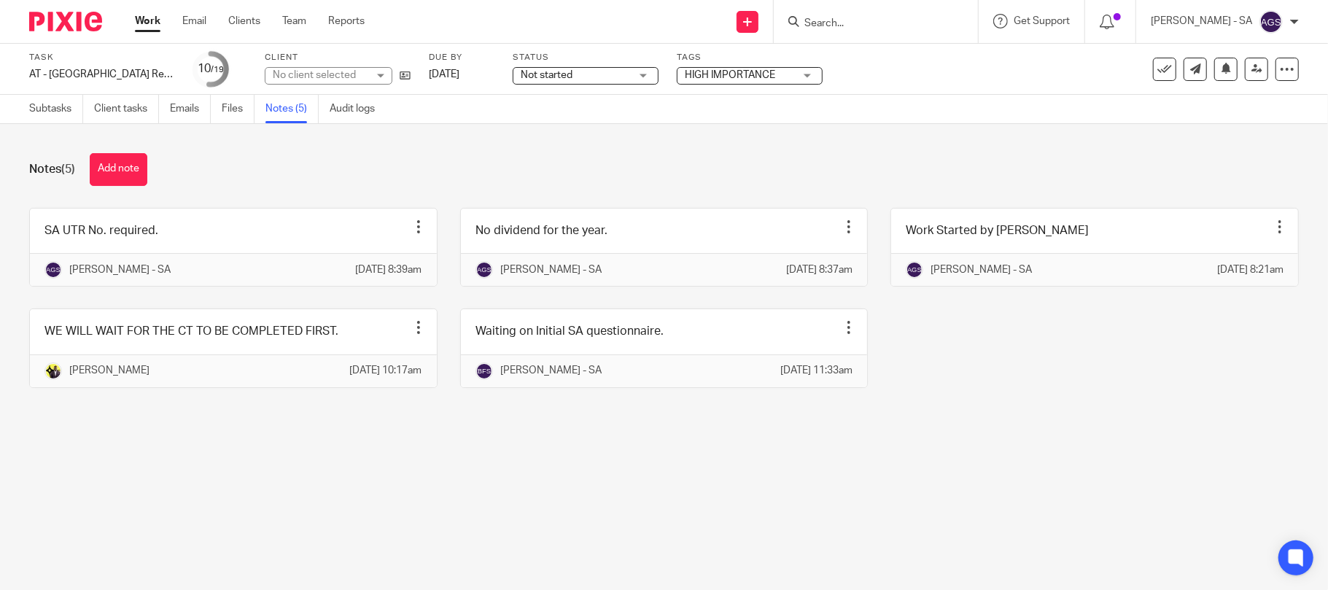
click at [103, 159] on button "Add note" at bounding box center [119, 169] width 58 height 33
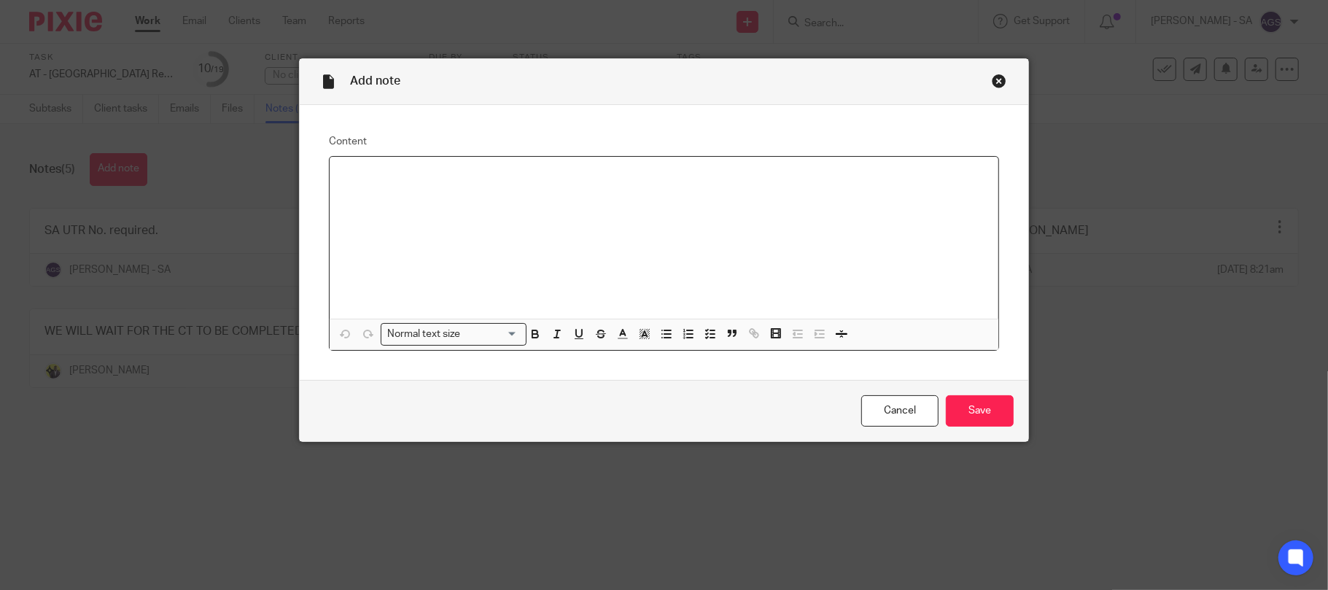
click at [351, 179] on p at bounding box center [664, 175] width 646 height 15
click at [992, 77] on div "Close this dialog window" at bounding box center [999, 81] width 15 height 15
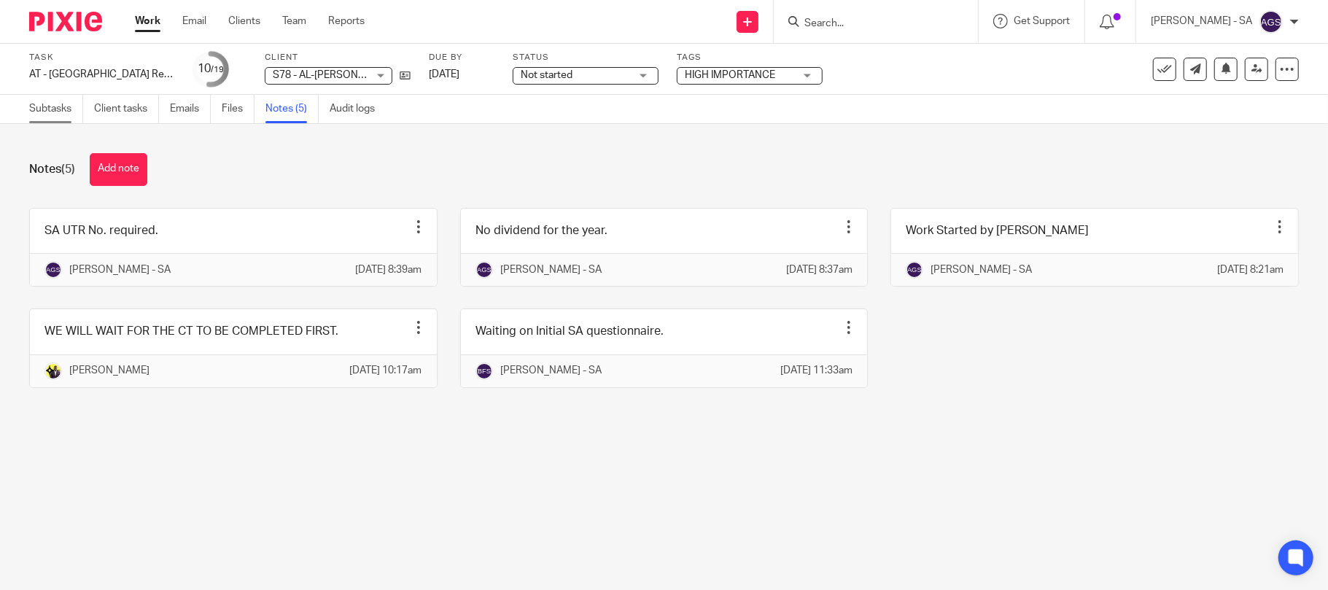
click at [44, 104] on link "Subtasks" at bounding box center [56, 109] width 54 height 28
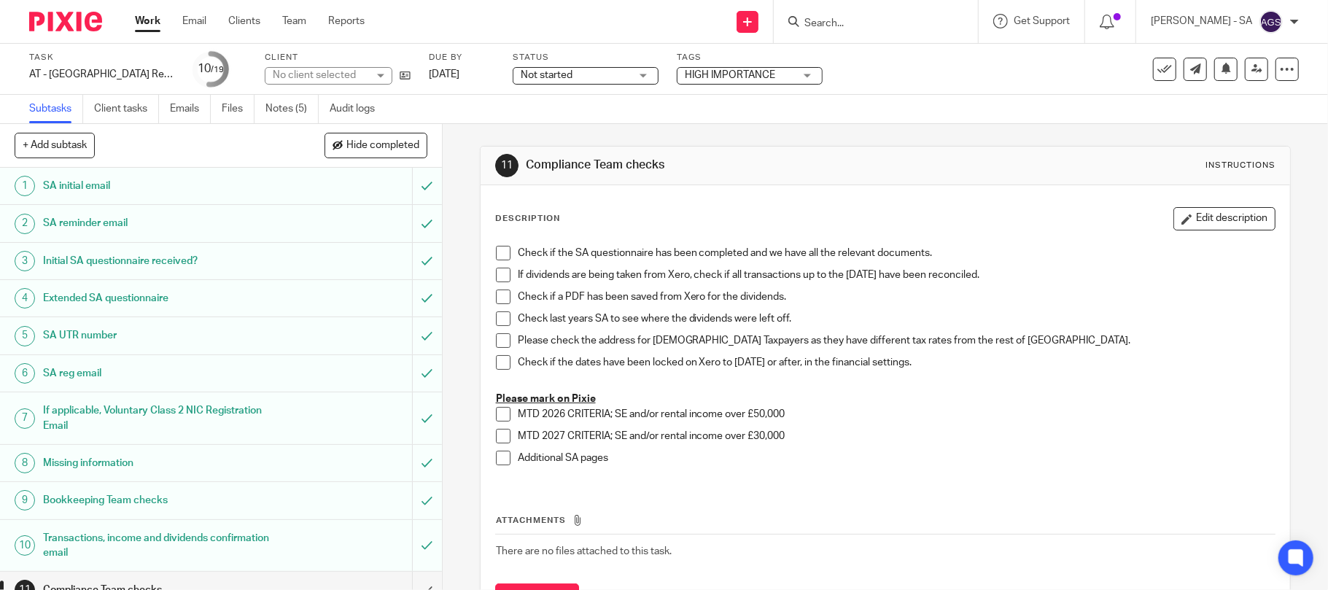
scroll to position [292, 0]
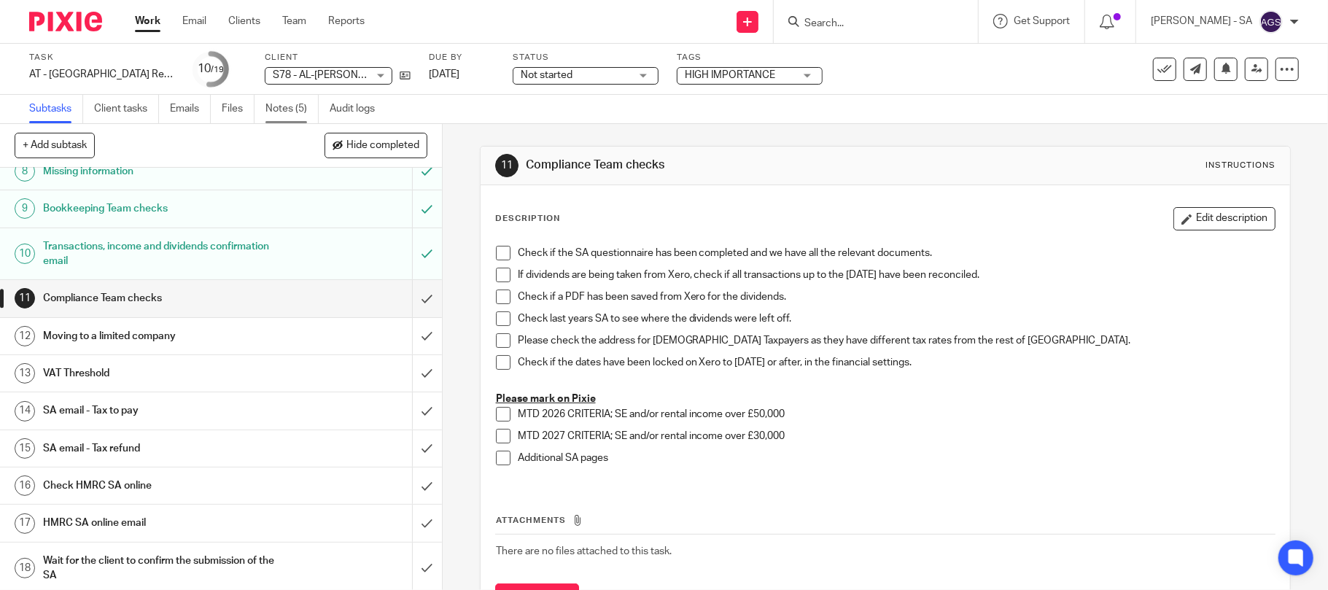
click at [280, 117] on link "Notes (5)" at bounding box center [291, 109] width 53 height 28
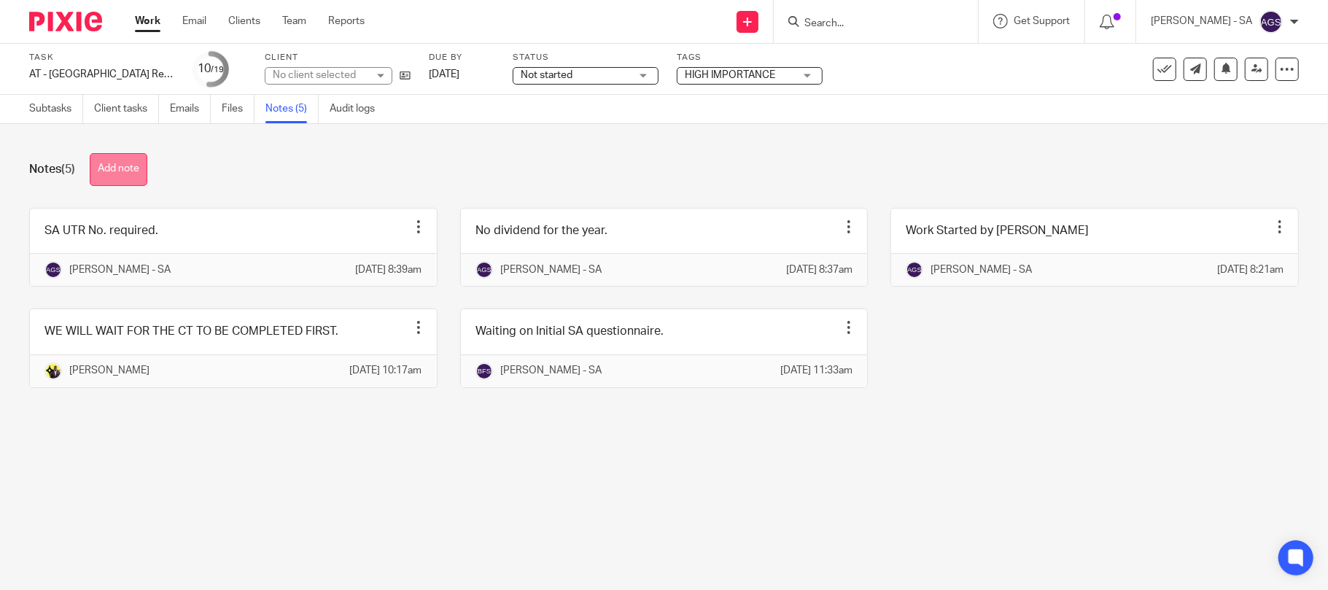
click at [117, 167] on button "Add note" at bounding box center [119, 169] width 58 height 33
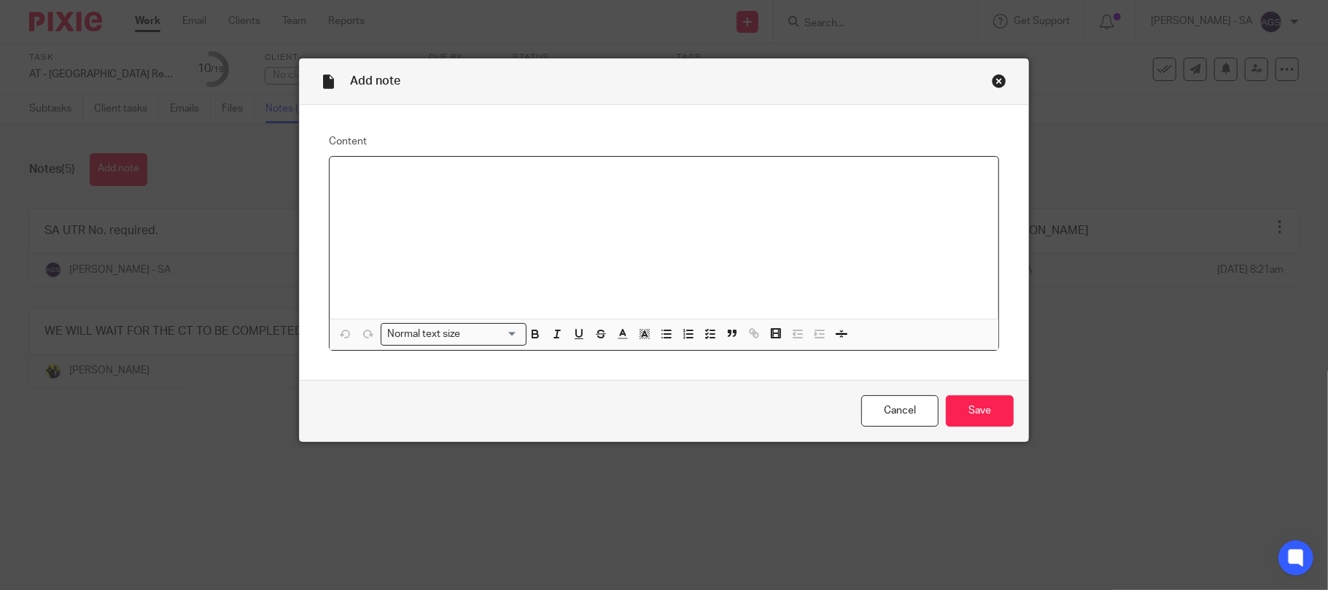
click at [341, 169] on p at bounding box center [664, 175] width 646 height 15
click at [715, 176] on p "YEMI - I have downloaded the SA reports and saved in the client's folder but du…" at bounding box center [664, 175] width 646 height 15
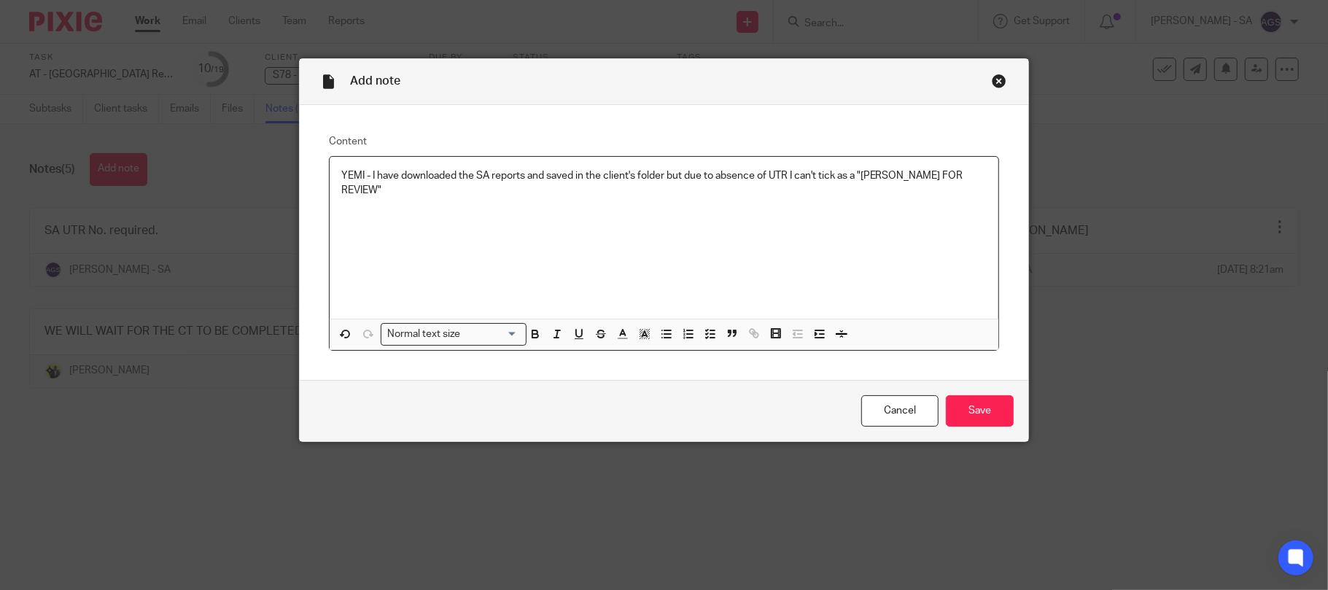
click at [811, 174] on p "YEMI - I have downloaded the SA reports and saved in the client's folder but du…" at bounding box center [664, 183] width 646 height 30
click at [785, 172] on p "YEMI - I have downloaded the SA reports and saved in the client's folder but du…" at bounding box center [664, 183] width 646 height 30
click at [817, 175] on p "YEMI - I have downloaded the SA reports and saved in the client's folder but du…" at bounding box center [664, 183] width 646 height 30
click at [975, 409] on input "Save" at bounding box center [980, 410] width 68 height 31
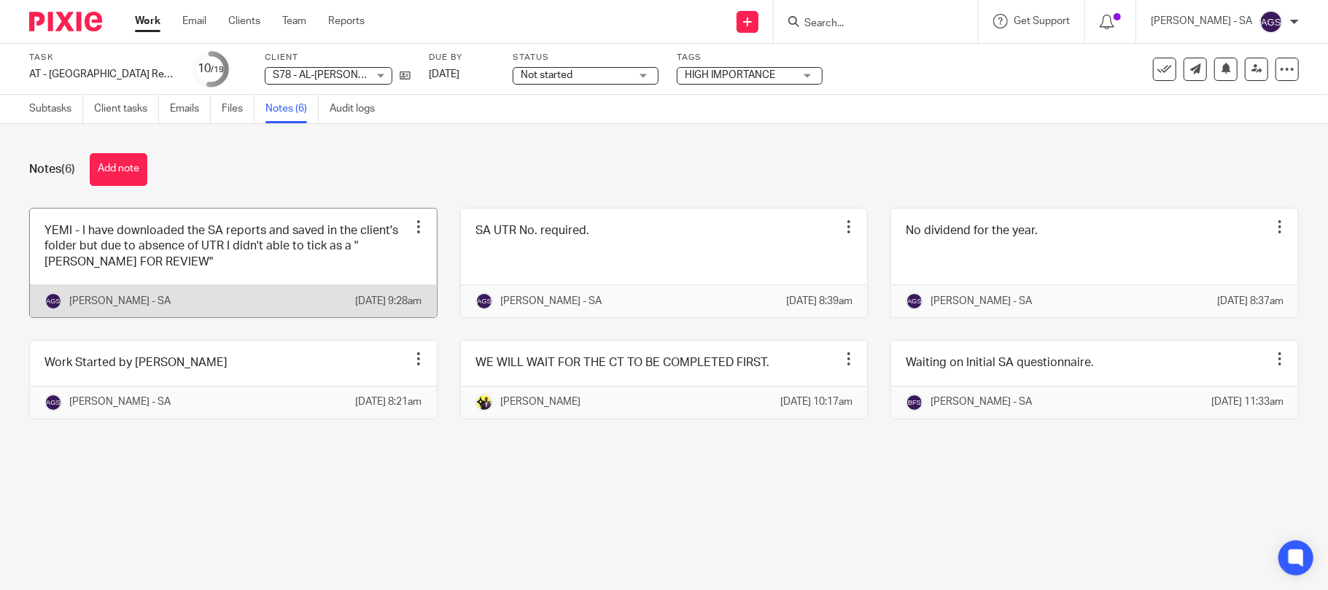
click at [199, 268] on link at bounding box center [233, 263] width 407 height 109
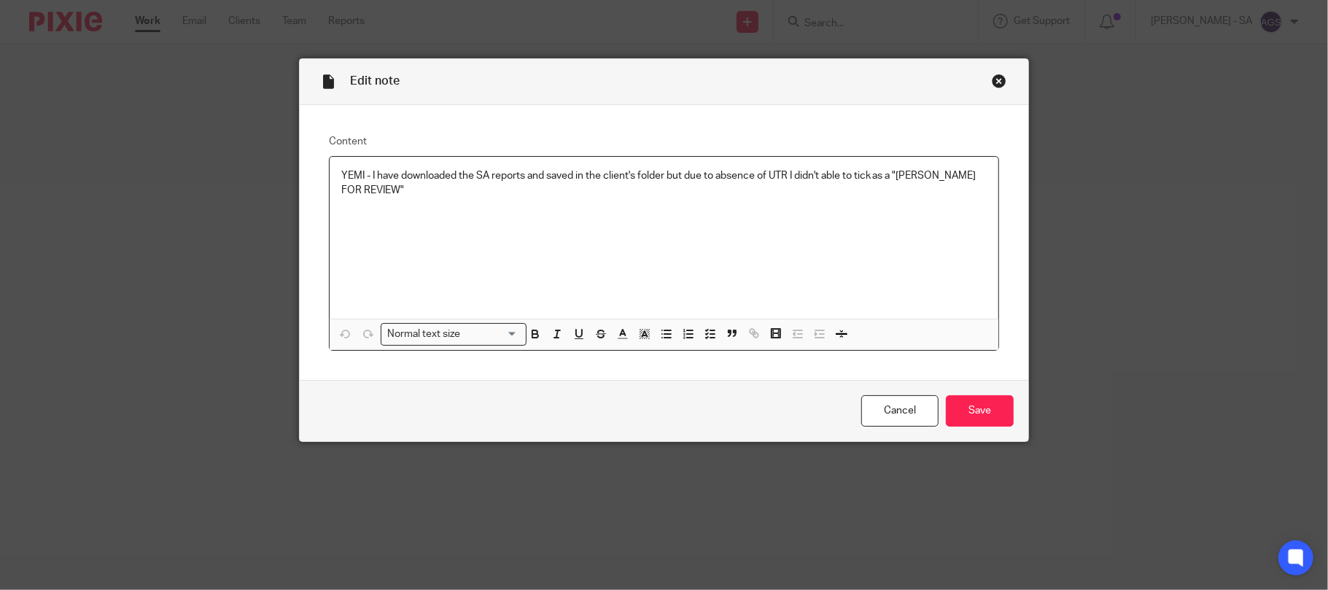
click at [368, 190] on p "YEMI - I have downloaded the SA reports and saved in the client's folder but du…" at bounding box center [664, 183] width 646 height 30
click at [380, 190] on p "YEMI - I have downloaded the SA reports and saved in the client's folder but du…" at bounding box center [664, 183] width 646 height 30
click at [961, 403] on input "Save" at bounding box center [980, 410] width 68 height 31
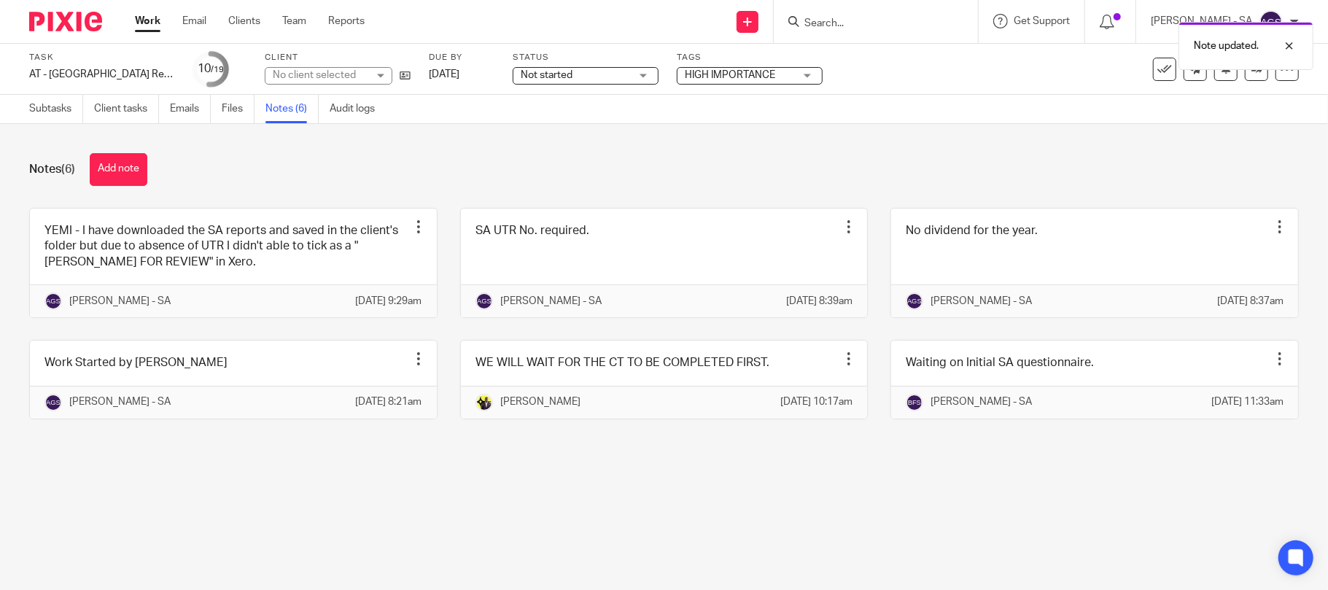
click at [161, 512] on main "Task AT - SA Return - PE 05-04-2025 Save AT - SA Return - PE 05-04-2025 10 /19 …" at bounding box center [664, 295] width 1328 height 590
click at [587, 79] on span "Not started" at bounding box center [575, 75] width 109 height 15
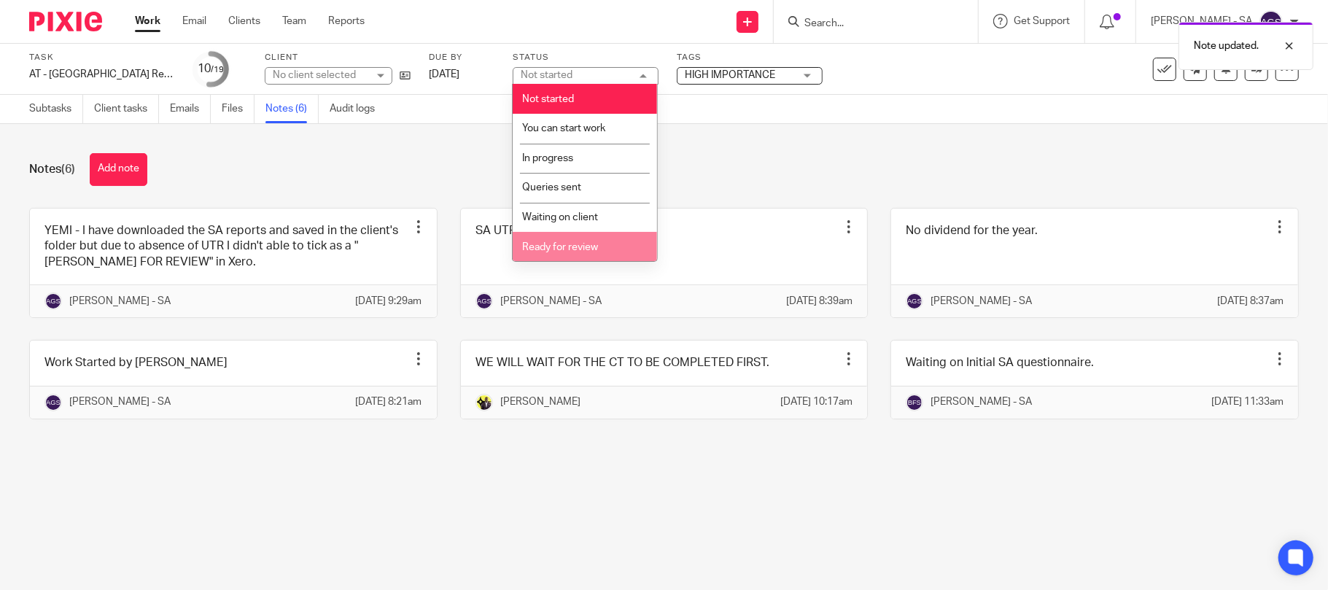
click at [570, 252] on li "Ready for review" at bounding box center [585, 247] width 144 height 30
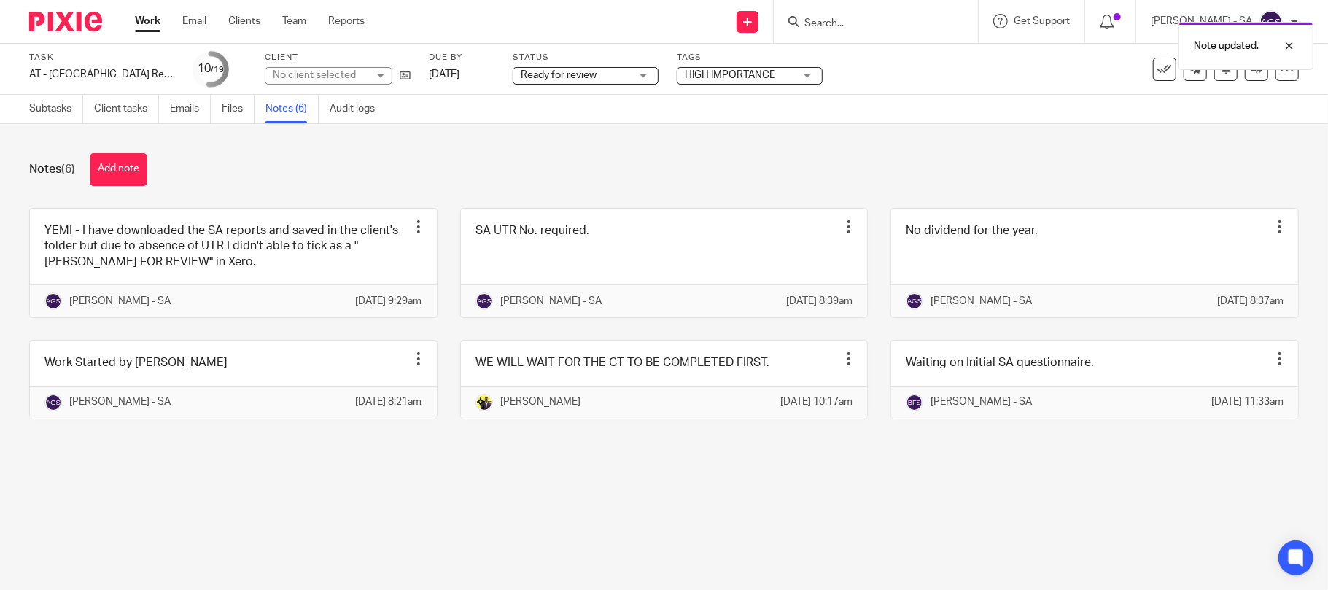
click at [642, 131] on div "Notes (6) Add note YEMI - I have downloaded the SA reports and saved in the cli…" at bounding box center [664, 297] width 1328 height 346
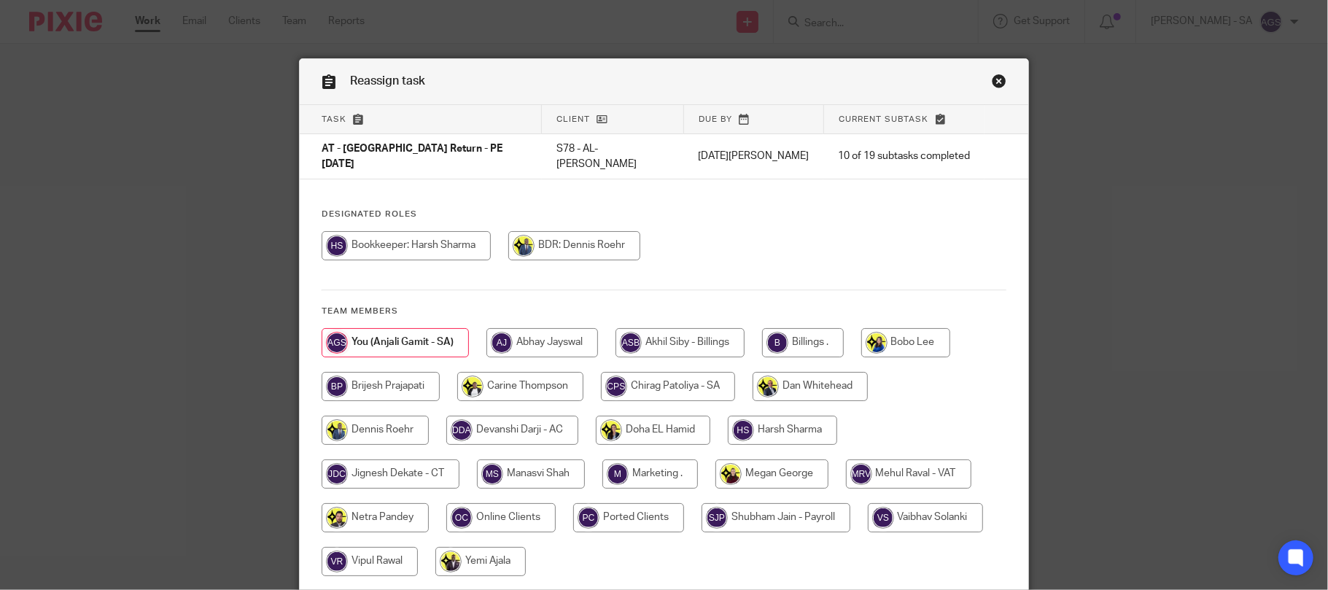
click at [491, 551] on input "radio" at bounding box center [480, 561] width 90 height 29
radio input "true"
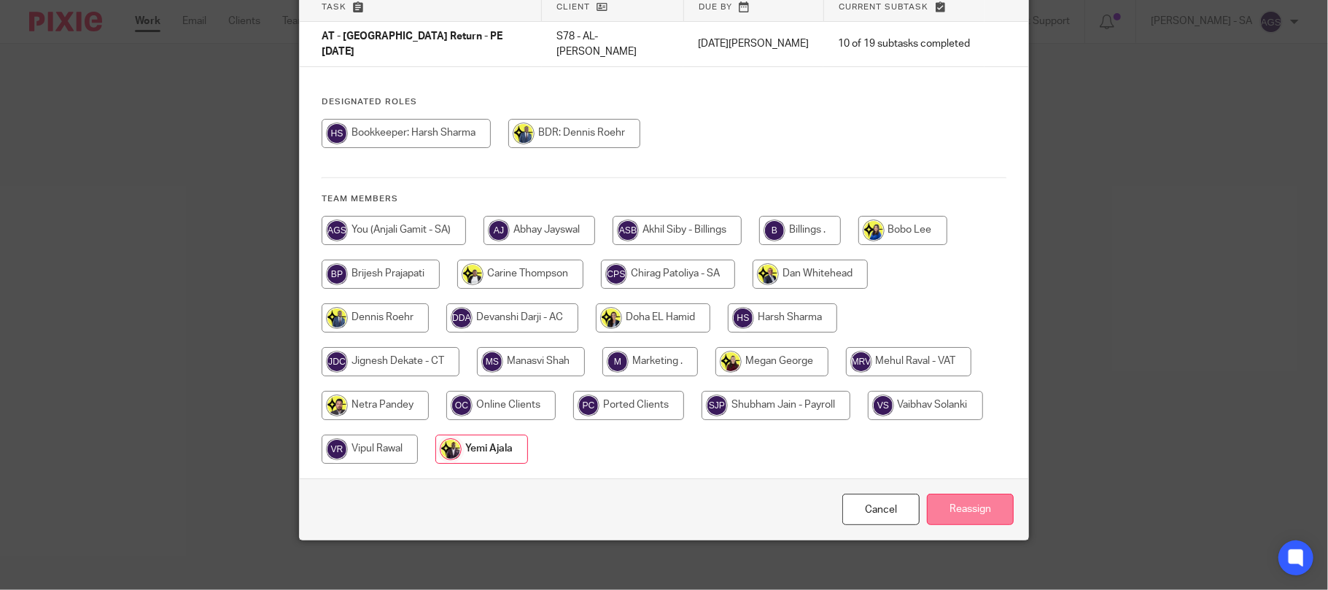
click at [992, 500] on input "Reassign" at bounding box center [970, 509] width 87 height 31
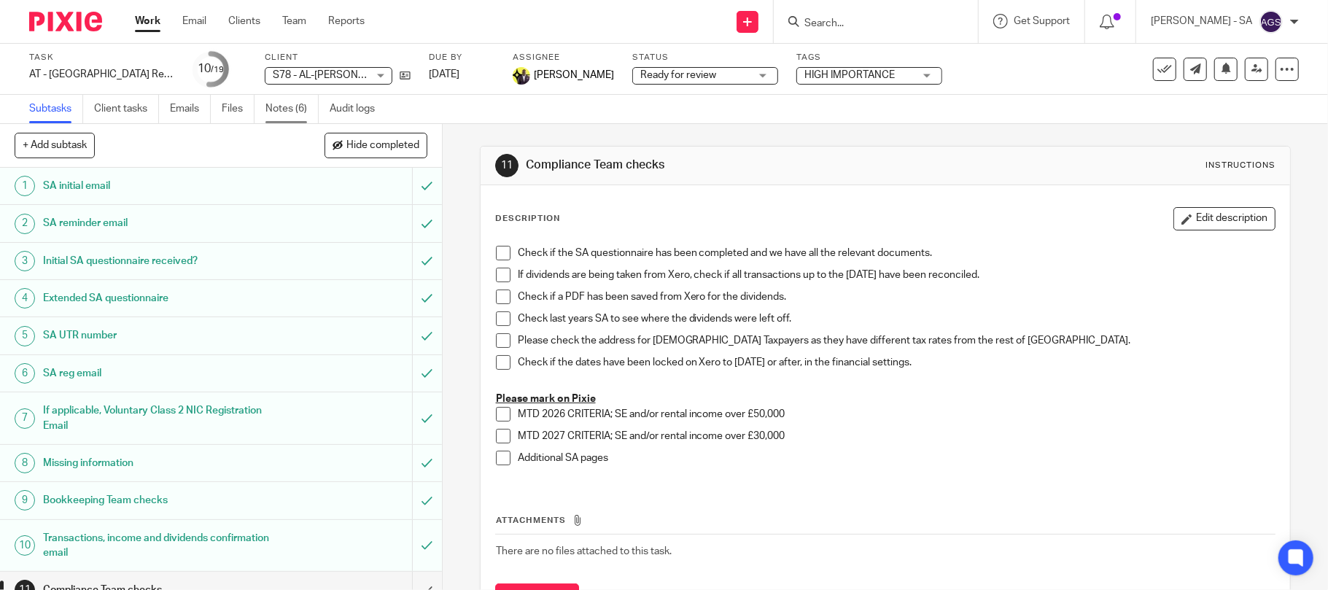
click at [287, 106] on link "Notes (6)" at bounding box center [291, 109] width 53 height 28
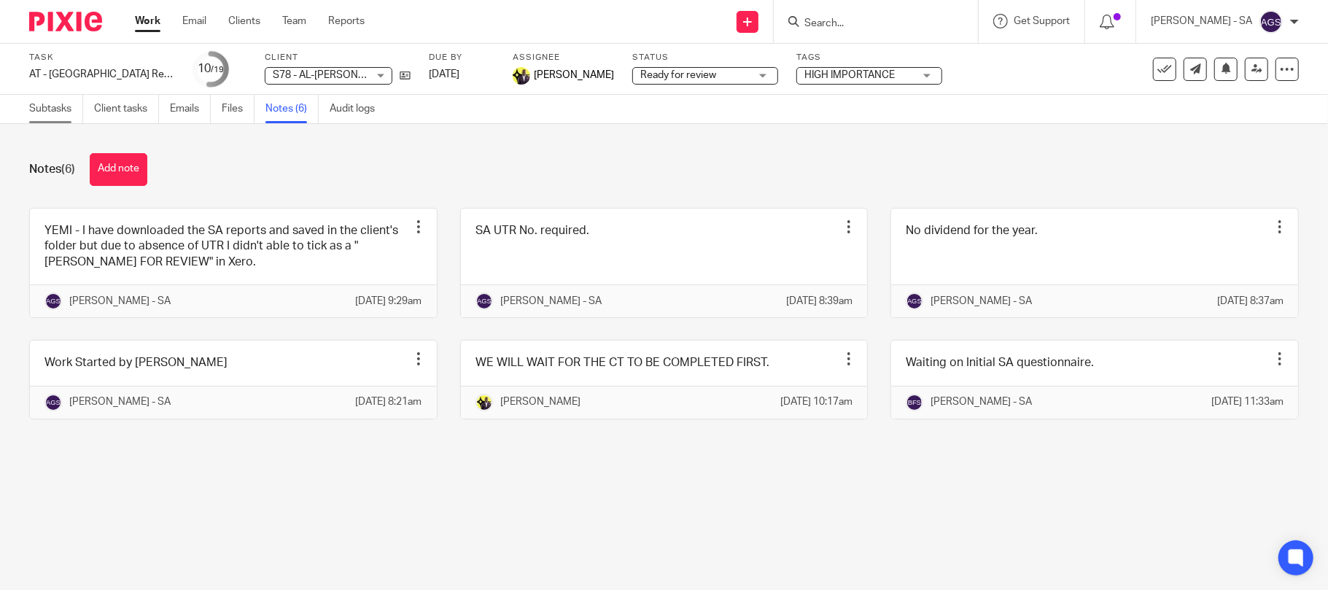
click at [69, 106] on link "Subtasks" at bounding box center [56, 109] width 54 height 28
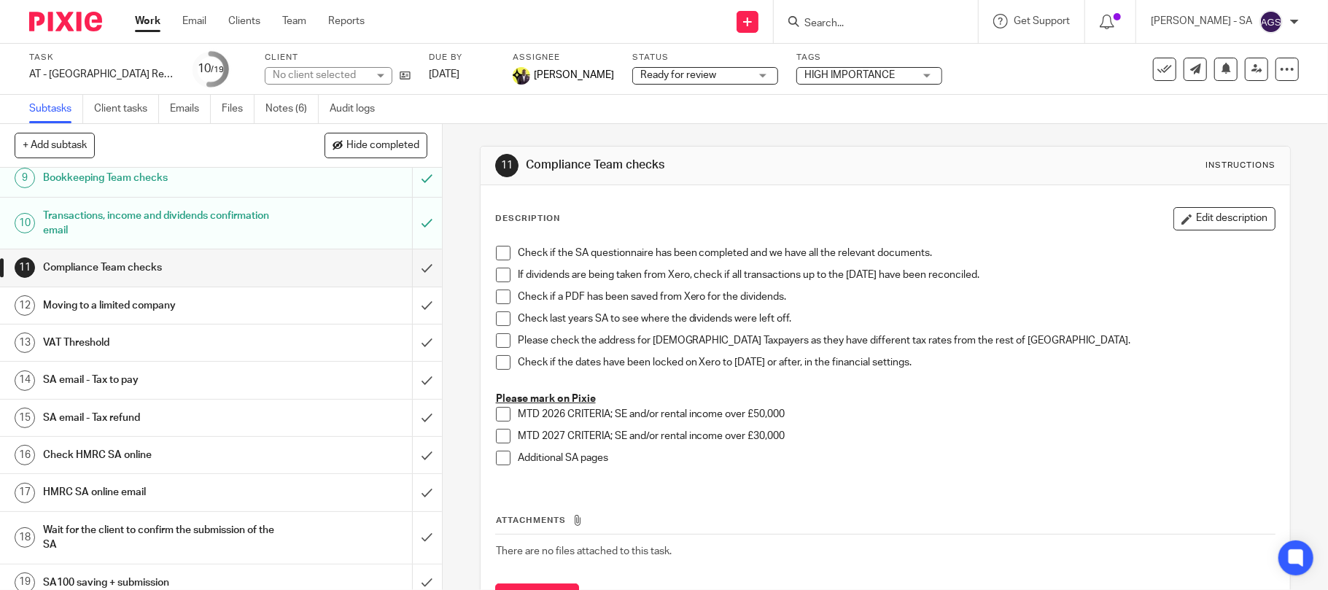
scroll to position [338, 0]
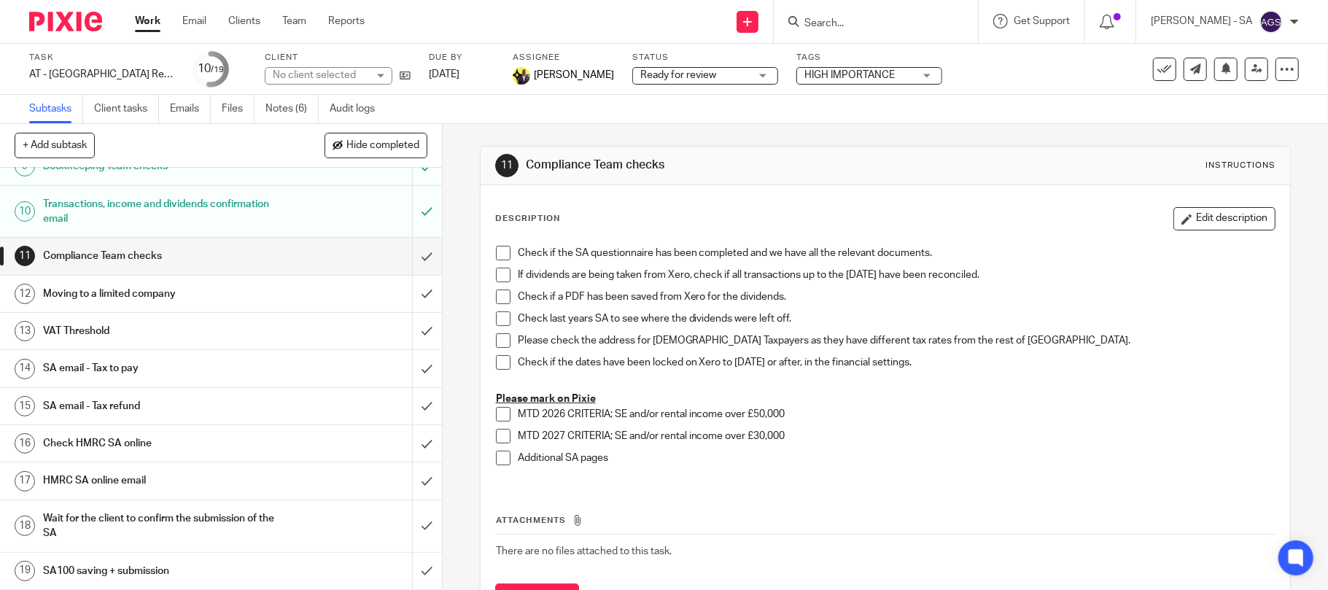
click at [117, 366] on h1 "SA email - Tax to pay" at bounding box center [161, 368] width 236 height 22
